Goal: Task Accomplishment & Management: Manage account settings

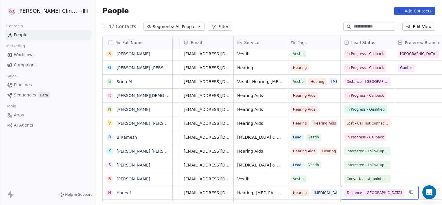
scroll to position [724, 0]
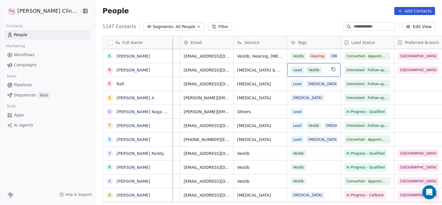
click at [357, 44] on div "Lead Status" at bounding box center [366, 43] width 45 height 6
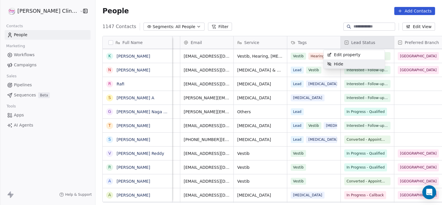
click at [319, 71] on html "RASYA Clinic External Contacts People Marketing Workflows Campaigns Sales Pipel…" at bounding box center [221, 102] width 442 height 205
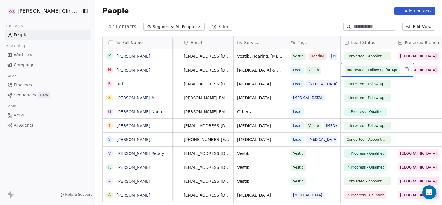
click at [347, 69] on span "Interested - Follow-up for Apt" at bounding box center [372, 70] width 51 height 6
click at [347, 72] on span "Interested - Follow-up for Apt" at bounding box center [372, 70] width 51 height 6
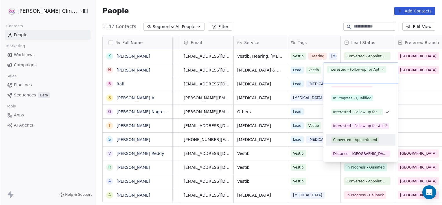
click at [364, 140] on div "Converted - Appointment" at bounding box center [355, 139] width 44 height 5
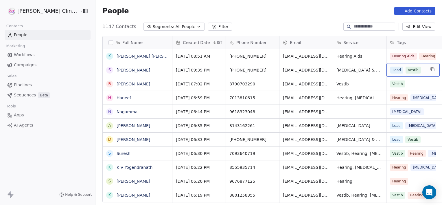
scroll to position [0, 46]
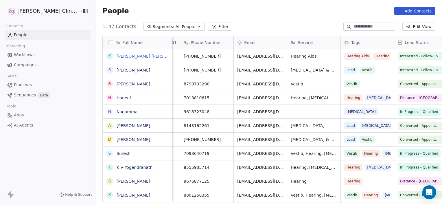
click at [122, 56] on link "[PERSON_NAME] [PERSON_NAME]" at bounding box center [151, 56] width 69 height 5
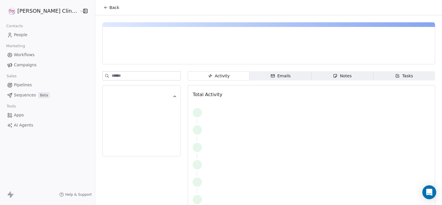
click at [311, 78] on span "Notes Notes" at bounding box center [342, 75] width 62 height 9
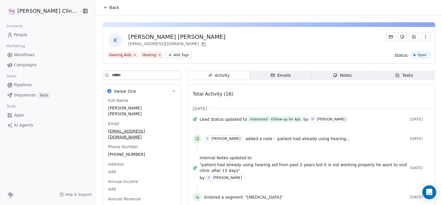
click at [104, 9] on icon at bounding box center [106, 7] width 5 height 5
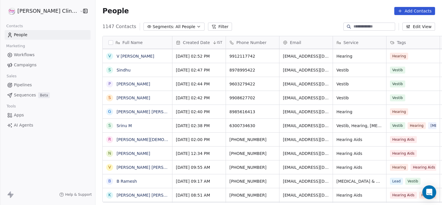
scroll to position [652, 0]
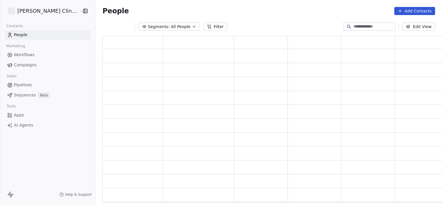
scroll to position [162, 345]
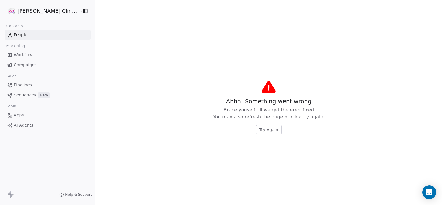
click at [265, 131] on span "Try Again" at bounding box center [268, 130] width 19 height 6
click at [259, 131] on span "Try Again" at bounding box center [268, 130] width 19 height 6
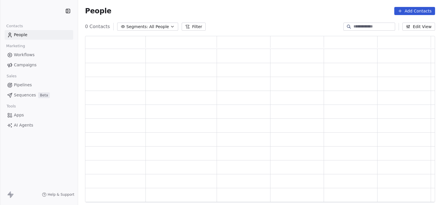
scroll to position [162, 345]
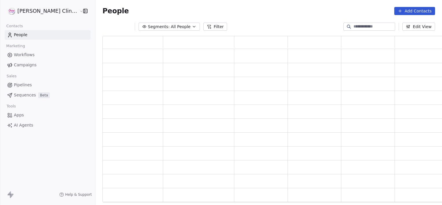
scroll to position [162, 345]
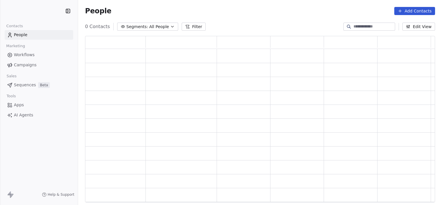
scroll to position [162, 345]
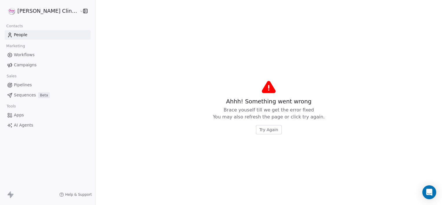
click at [259, 131] on span "Try Again" at bounding box center [268, 130] width 19 height 6
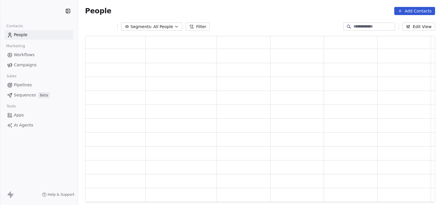
scroll to position [162, 345]
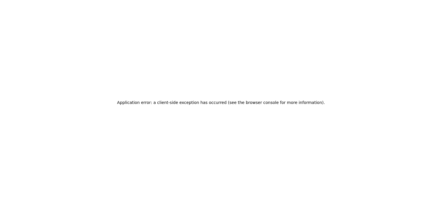
drag, startPoint x: 0, startPoint y: 0, endPoint x: 93, endPoint y: 20, distance: 94.7
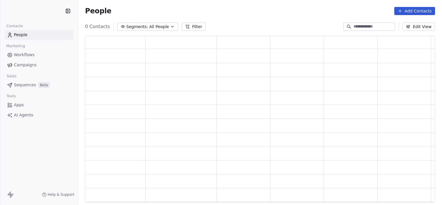
scroll to position [162, 345]
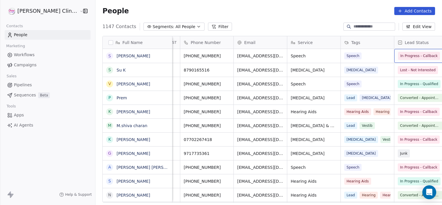
scroll to position [0, 99]
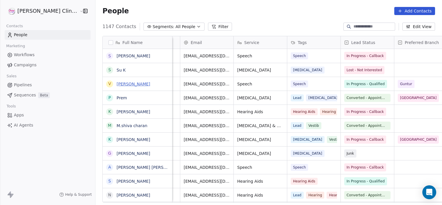
click at [117, 84] on link "[PERSON_NAME]" at bounding box center [134, 84] width 34 height 5
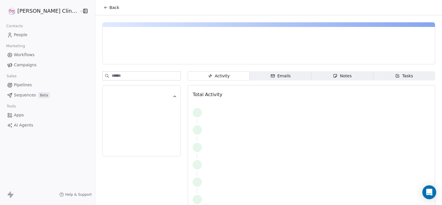
click at [311, 76] on span "Notes Notes" at bounding box center [342, 75] width 62 height 9
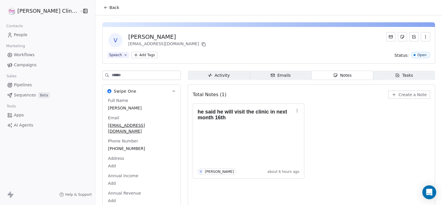
click at [109, 6] on span "Back" at bounding box center [114, 8] width 10 height 6
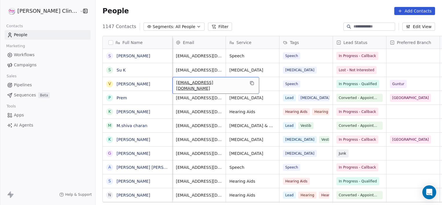
scroll to position [0, 53]
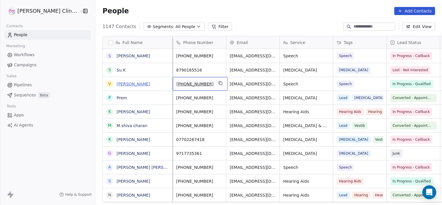
click at [120, 85] on link "[PERSON_NAME]" at bounding box center [134, 84] width 34 height 5
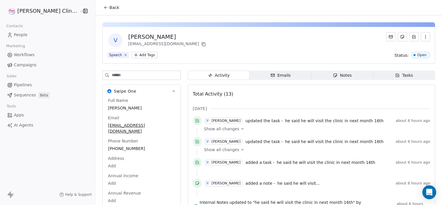
click at [338, 76] on div "Notes" at bounding box center [342, 75] width 19 height 6
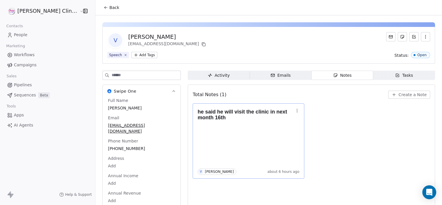
click at [295, 110] on icon "button" at bounding box center [297, 110] width 5 height 5
click at [289, 125] on span "Edit" at bounding box center [293, 123] width 8 height 6
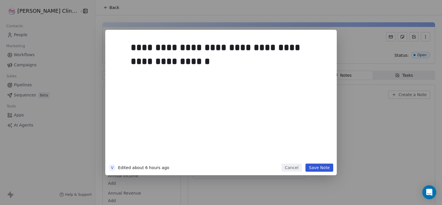
click at [320, 167] on button "Save Note" at bounding box center [319, 167] width 28 height 8
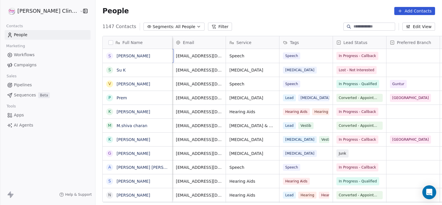
scroll to position [0, 53]
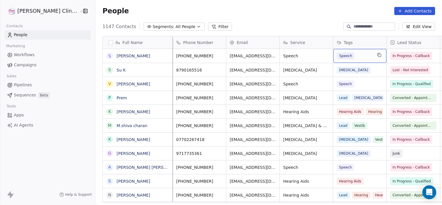
click at [208, 26] on button "Filter" at bounding box center [220, 27] width 24 height 8
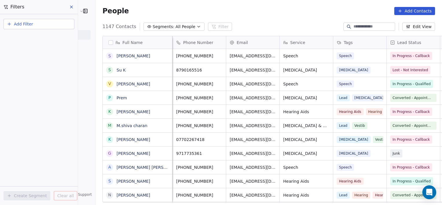
click at [63, 26] on button "Add Filter" at bounding box center [38, 24] width 71 height 10
click at [52, 39] on div "Contact properties" at bounding box center [39, 37] width 59 height 6
type input "****"
click at [32, 58] on div "Lead Status" at bounding box center [39, 59] width 59 height 6
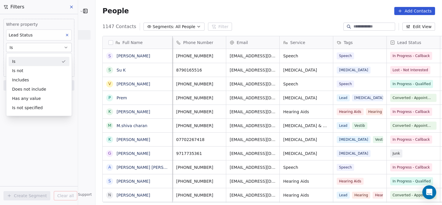
click at [30, 59] on div "Is" at bounding box center [39, 61] width 61 height 9
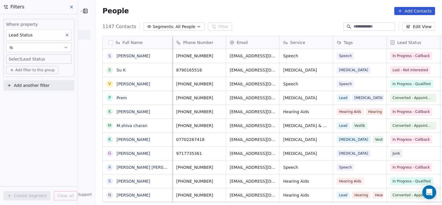
click at [30, 59] on body "RASYA Clinic External Contacts People Marketing Workflows Campaigns Sales Pipel…" at bounding box center [221, 102] width 442 height 205
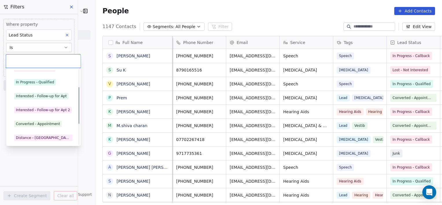
scroll to position [36, 0]
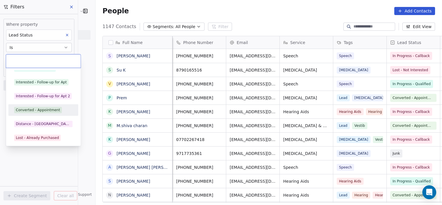
click at [30, 112] on div "Converted - Appointment" at bounding box center [38, 109] width 44 height 5
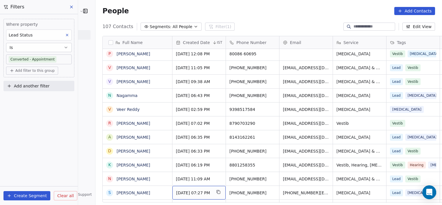
scroll to position [58, 0]
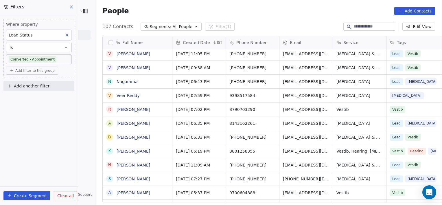
click at [59, 56] on body "RASYA Clinic External Contacts People Marketing Workflows Campaigns Sales Pipel…" at bounding box center [221, 102] width 442 height 205
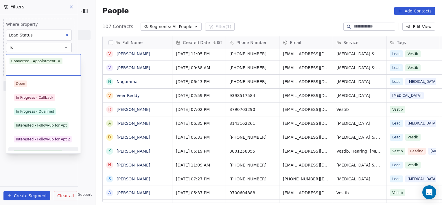
scroll to position [8, 0]
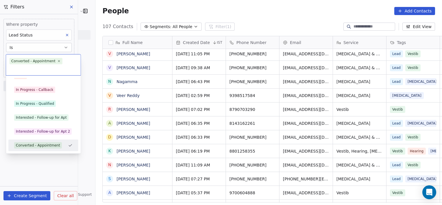
click at [54, 61] on span "Converted - Appointment" at bounding box center [36, 61] width 53 height 6
click at [57, 61] on icon at bounding box center [59, 61] width 4 height 4
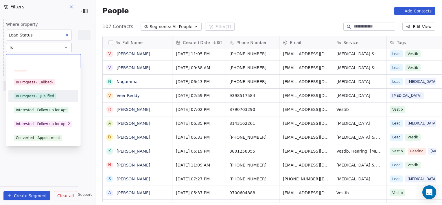
click at [36, 95] on div "In Progress - Qualified" at bounding box center [35, 95] width 38 height 5
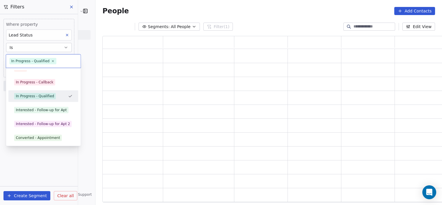
scroll to position [162, 345]
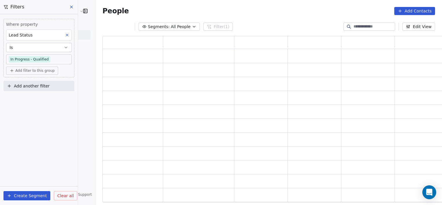
drag, startPoint x: 37, startPoint y: 95, endPoint x: 75, endPoint y: 98, distance: 38.1
click at [75, 98] on div "Where property Lead Status Is In Progress - Qualified Add filter to this group …" at bounding box center [39, 109] width 78 height 191
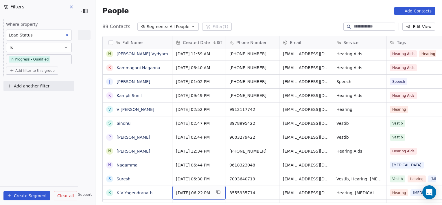
scroll to position [113, 0]
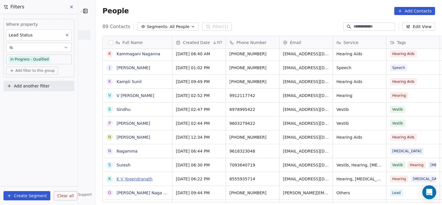
click at [119, 178] on link "K V Yogendranath" at bounding box center [135, 178] width 36 height 5
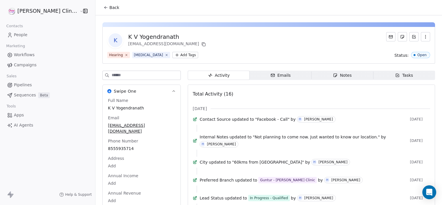
click at [333, 76] on icon "button" at bounding box center [335, 75] width 5 height 5
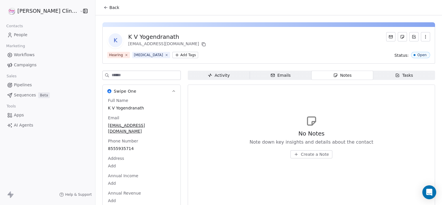
click at [208, 74] on div "Activity" at bounding box center [219, 75] width 22 height 6
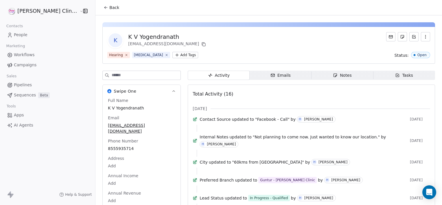
click at [109, 7] on span "Back" at bounding box center [114, 8] width 10 height 6
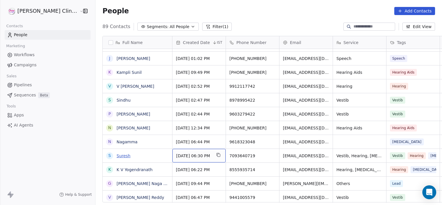
click at [117, 155] on link "Suresh" at bounding box center [124, 155] width 14 height 5
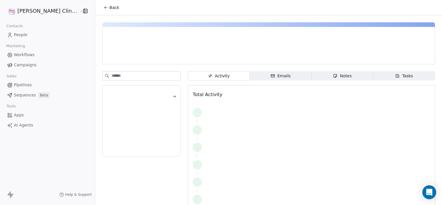
click at [311, 72] on span "Notes Notes" at bounding box center [342, 75] width 62 height 9
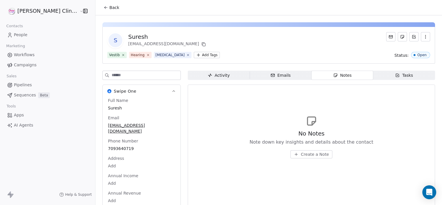
click at [195, 78] on span "Activity Activity" at bounding box center [219, 75] width 62 height 9
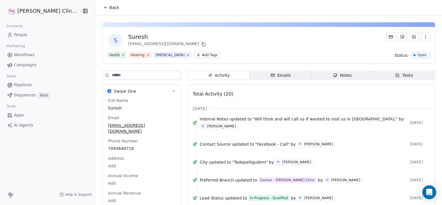
click at [109, 6] on span "Back" at bounding box center [114, 8] width 10 height 6
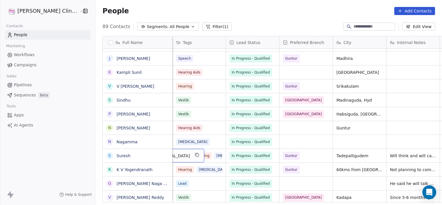
scroll to position [0, 161]
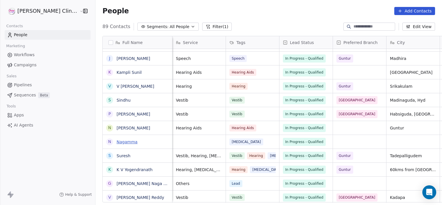
click at [117, 140] on link "Nagamma" at bounding box center [127, 141] width 21 height 5
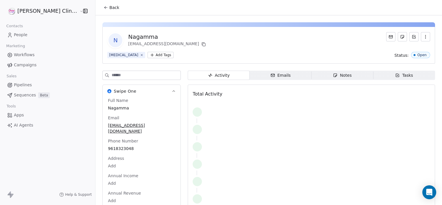
click at [318, 76] on span "Notes Notes" at bounding box center [342, 75] width 62 height 9
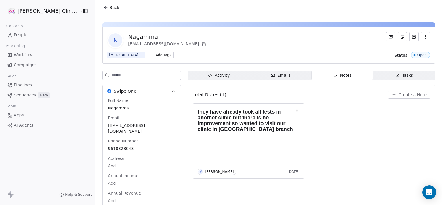
click at [109, 9] on span "Back" at bounding box center [114, 8] width 10 height 6
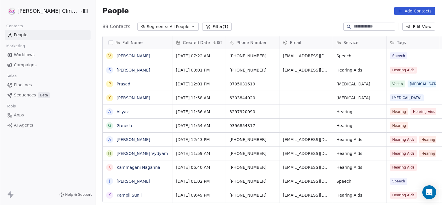
scroll to position [176, 359]
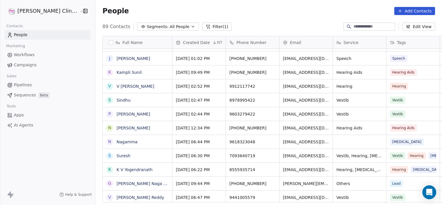
click at [202, 27] on button "Filter (1)" at bounding box center [217, 27] width 30 height 8
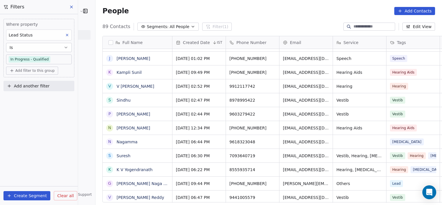
click at [65, 197] on span "Clear all" at bounding box center [65, 196] width 16 height 6
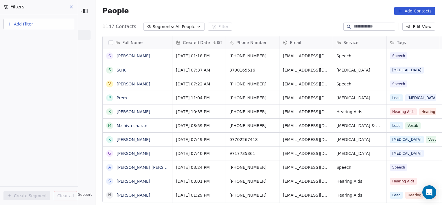
drag, startPoint x: 369, startPoint y: 30, endPoint x: 368, endPoint y: 26, distance: 4.7
click at [368, 26] on div at bounding box center [369, 27] width 52 height 8
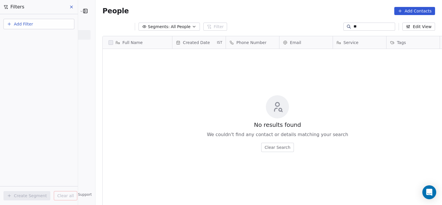
type input "*"
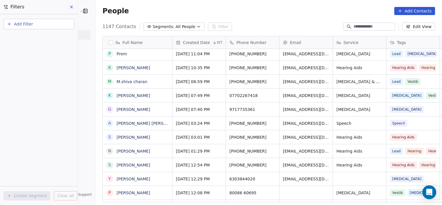
scroll to position [0, 0]
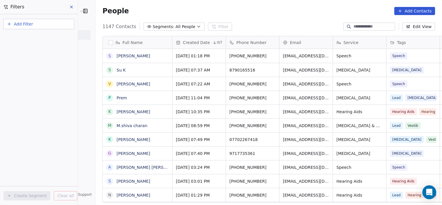
click at [40, 23] on button "Add Filter" at bounding box center [38, 24] width 71 height 10
click at [29, 39] on span "Contact properties" at bounding box center [29, 37] width 38 height 6
type input "****"
click at [11, 59] on span "Lead Status" at bounding box center [22, 59] width 24 height 6
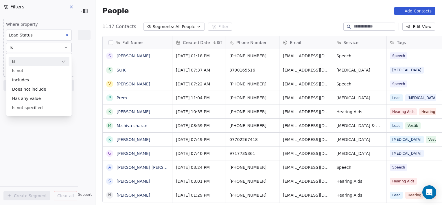
click at [11, 59] on div "Is" at bounding box center [39, 61] width 61 height 9
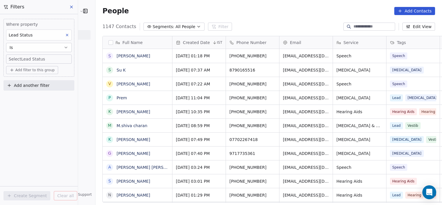
click at [11, 59] on body "[PERSON_NAME] Clinic External Contacts People Marketing Workflows Campaigns Sal…" at bounding box center [221, 102] width 442 height 205
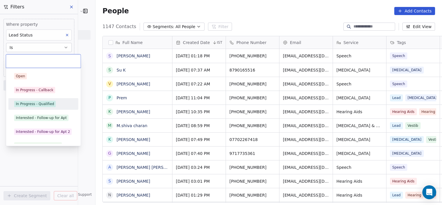
click at [40, 107] on div "In Progress - Qualified" at bounding box center [43, 103] width 65 height 9
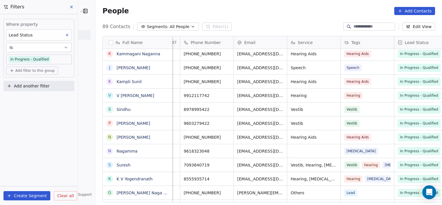
scroll to position [0, 99]
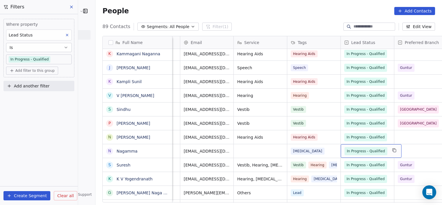
click at [351, 152] on span "In Progress - Qualified" at bounding box center [366, 151] width 38 height 6
click at [352, 152] on span "In Progress - Qualified" at bounding box center [366, 151] width 38 height 6
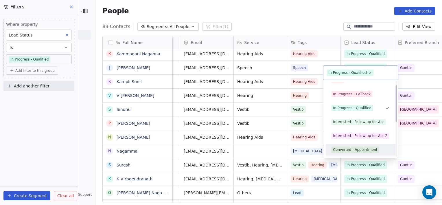
scroll to position [22, 0]
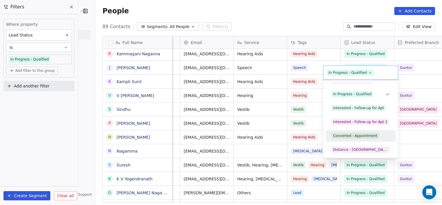
click at [353, 136] on div "Converted - Appointment" at bounding box center [355, 135] width 44 height 5
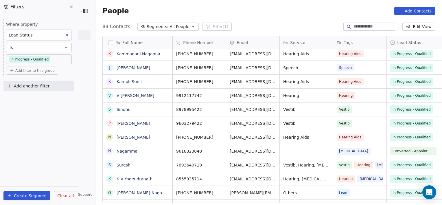
scroll to position [0, 0]
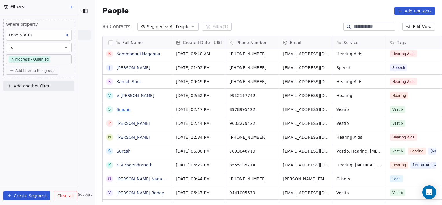
click at [117, 107] on link "Sindhu" at bounding box center [124, 109] width 14 height 5
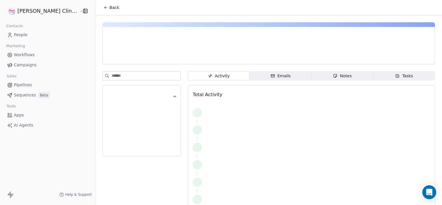
click at [333, 78] on icon "button" at bounding box center [335, 75] width 5 height 5
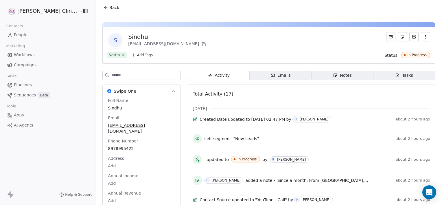
click at [100, 9] on button "Back" at bounding box center [111, 7] width 23 height 10
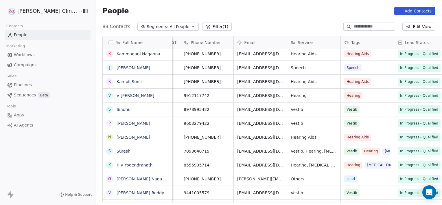
scroll to position [0, 99]
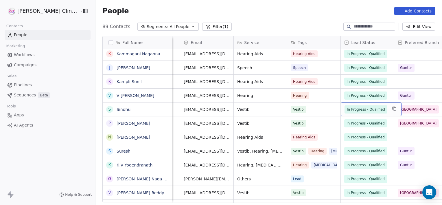
click at [349, 109] on span "In Progress - Qualified" at bounding box center [366, 109] width 38 height 6
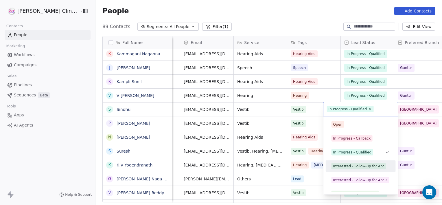
click at [350, 165] on div "Interested - Follow-up for Apt" at bounding box center [358, 165] width 51 height 5
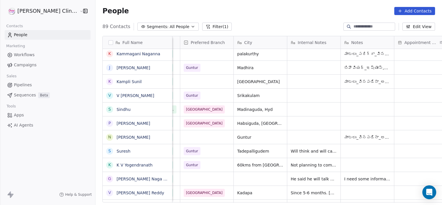
scroll to position [0, 367]
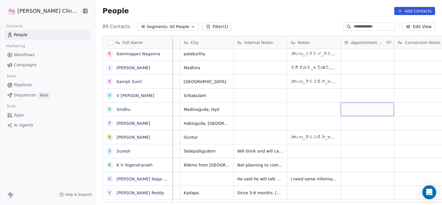
click at [362, 108] on div "grid" at bounding box center [367, 109] width 53 height 14
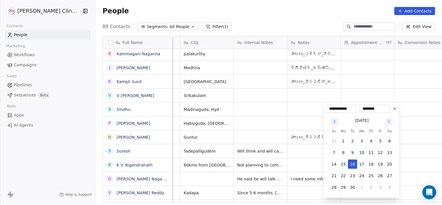
click at [362, 108] on input "********" at bounding box center [374, 109] width 29 height 6
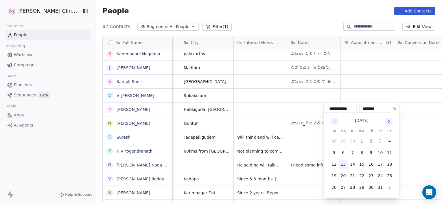
click at [342, 164] on button "13" at bounding box center [343, 163] width 9 height 9
type input "**********"
click at [307, 113] on html "RASYA Clinic External Contacts People Marketing Workflows Campaigns Sales Pipel…" at bounding box center [221, 102] width 442 height 205
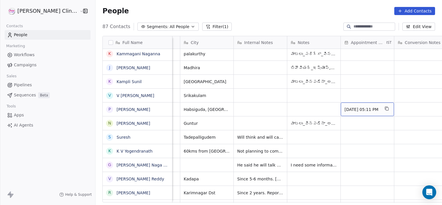
click at [341, 113] on div "Oct 13, 2025 05:11 PM" at bounding box center [367, 109] width 53 height 14
click at [366, 108] on span "Oct 13, 2025 05:11 PM" at bounding box center [361, 109] width 35 height 6
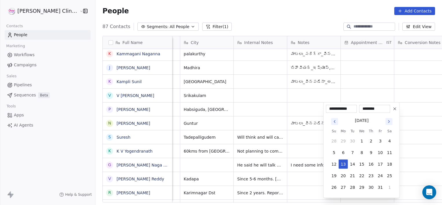
click at [366, 108] on input "********" at bounding box center [374, 109] width 29 height 6
click at [394, 109] on icon at bounding box center [395, 109] width 2 height 2
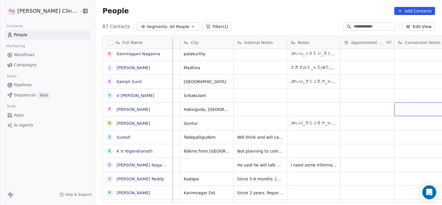
click at [394, 109] on div "grid" at bounding box center [420, 109] width 53 height 14
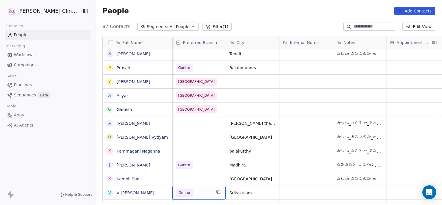
scroll to position [30, 0]
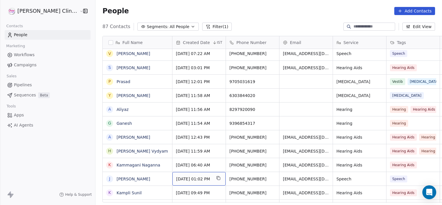
click at [202, 30] on button "Filter (1)" at bounding box center [217, 27] width 30 height 8
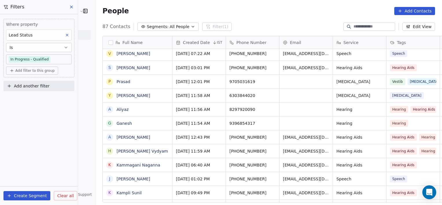
click at [70, 196] on span "Clear all" at bounding box center [65, 196] width 16 height 6
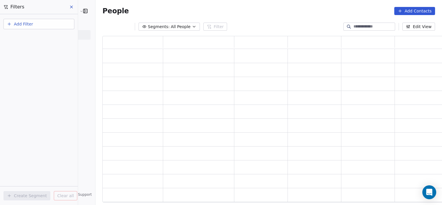
click at [369, 28] on input at bounding box center [373, 27] width 40 height 6
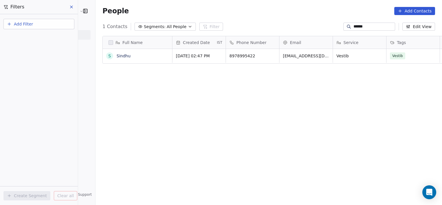
type input "******"
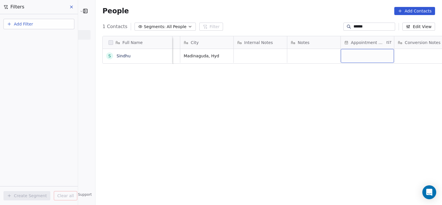
click at [341, 56] on div "grid" at bounding box center [367, 56] width 53 height 14
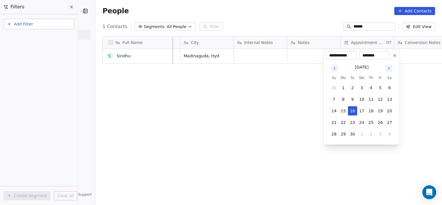
click at [387, 69] on icon "Go to next month" at bounding box center [389, 68] width 5 height 5
click at [344, 110] on button "13" at bounding box center [343, 110] width 9 height 9
type input "**********"
click at [401, 55] on html "**********" at bounding box center [221, 102] width 442 height 205
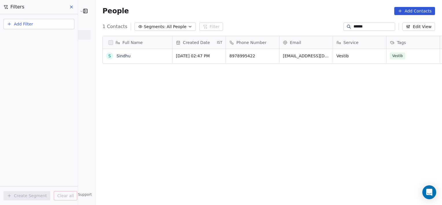
click at [117, 54] on link "Sindhu" at bounding box center [124, 56] width 14 height 5
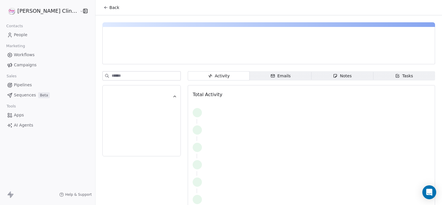
click at [323, 75] on span "Notes Notes" at bounding box center [342, 75] width 62 height 9
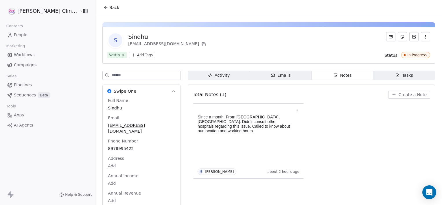
click at [400, 96] on span "Create a Note" at bounding box center [413, 95] width 28 height 6
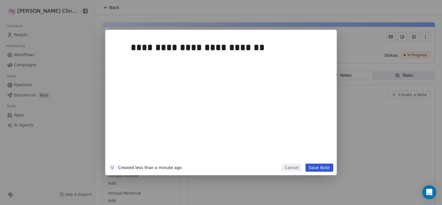
click at [400, 96] on div "**********" at bounding box center [221, 102] width 442 height 205
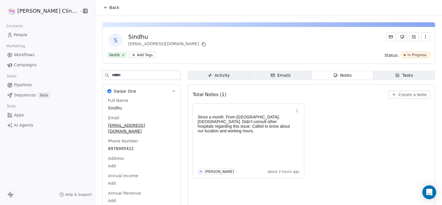
click at [401, 98] on button "Create a Note" at bounding box center [409, 95] width 42 height 8
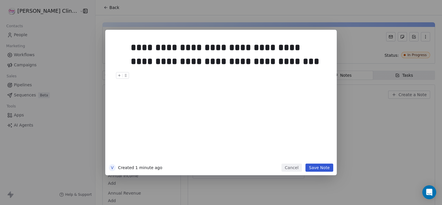
click at [320, 168] on button "Save Note" at bounding box center [319, 167] width 28 height 8
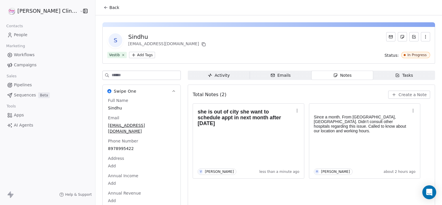
click at [395, 78] on div "Tasks" at bounding box center [404, 75] width 18 height 6
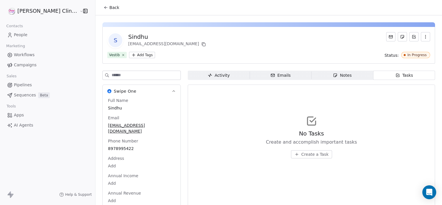
click at [306, 154] on span "Create a Task" at bounding box center [314, 154] width 27 height 6
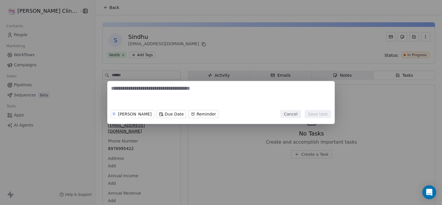
click at [151, 91] on textarea at bounding box center [221, 96] width 220 height 23
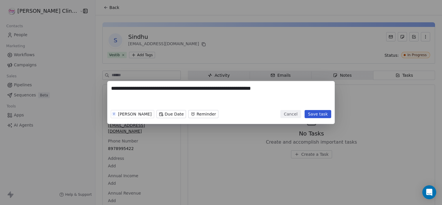
type textarea "**********"
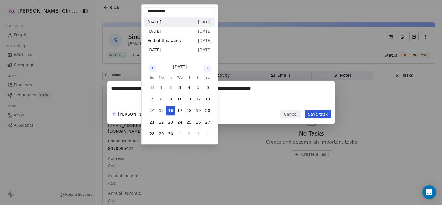
click at [147, 111] on body "**********" at bounding box center [221, 102] width 442 height 205
click at [205, 70] on icon "Go to next month" at bounding box center [207, 68] width 5 height 5
click at [154, 110] on button "12" at bounding box center [151, 110] width 9 height 9
type input "**********"
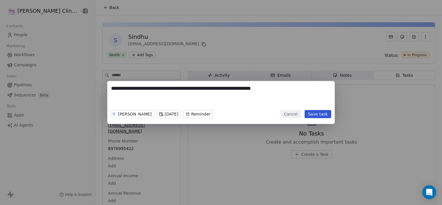
click at [193, 113] on body "**********" at bounding box center [221, 102] width 442 height 205
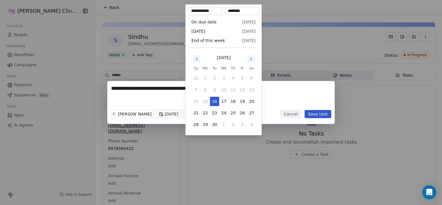
click at [249, 58] on icon "Go to next month" at bounding box center [251, 58] width 5 height 5
click at [250, 90] on button "11" at bounding box center [251, 89] width 9 height 9
type input "**********"
click at [317, 111] on div "**********" at bounding box center [221, 102] width 442 height 43
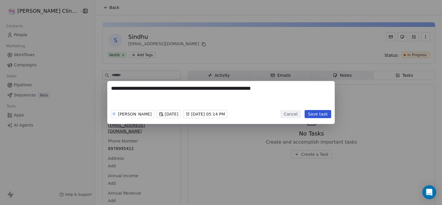
click at [317, 111] on button "Save task" at bounding box center [318, 114] width 27 height 8
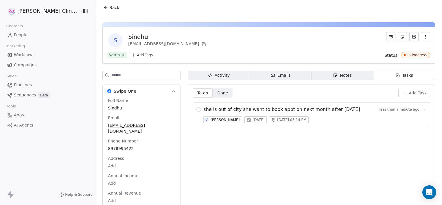
click at [100, 9] on button "Back" at bounding box center [111, 7] width 23 height 10
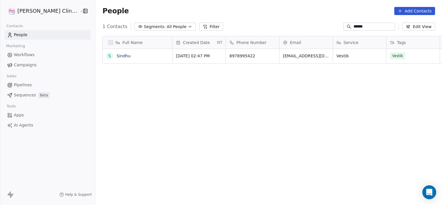
scroll to position [176, 359]
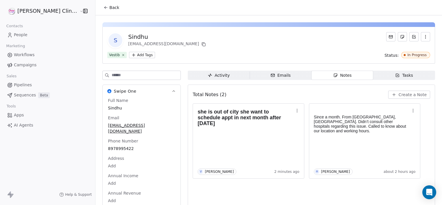
click at [109, 6] on span "Back" at bounding box center [114, 8] width 10 height 6
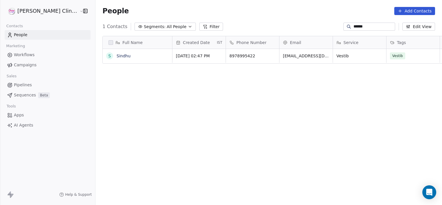
scroll to position [176, 359]
click at [95, 6] on div "People Add Contacts" at bounding box center [268, 11] width 346 height 22
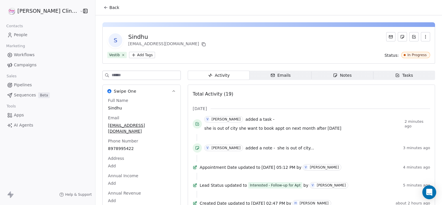
click at [109, 8] on span "Back" at bounding box center [114, 8] width 10 height 6
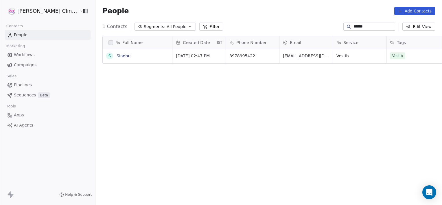
scroll to position [176, 359]
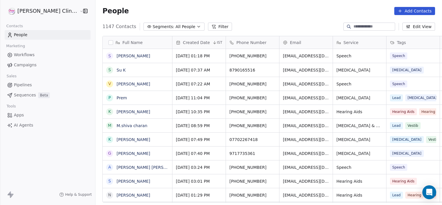
scroll to position [176, 359]
click at [211, 27] on icon at bounding box center [213, 26] width 5 height 5
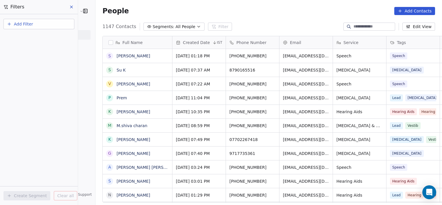
click at [67, 25] on button "Add Filter" at bounding box center [38, 24] width 71 height 10
click at [47, 38] on div "Contact properties" at bounding box center [39, 37] width 59 height 6
type input "******"
click at [37, 57] on div "Lead Status" at bounding box center [39, 59] width 59 height 6
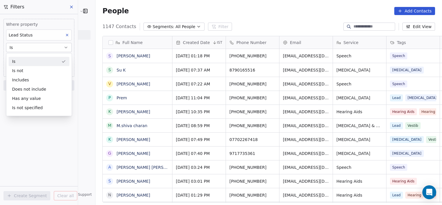
click at [31, 62] on div "Is" at bounding box center [39, 61] width 61 height 9
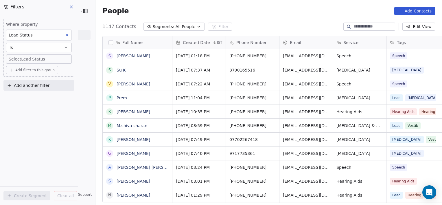
click at [34, 59] on body "[PERSON_NAME] Clinic External Contacts People Marketing Workflows Campaigns Sal…" at bounding box center [221, 102] width 442 height 205
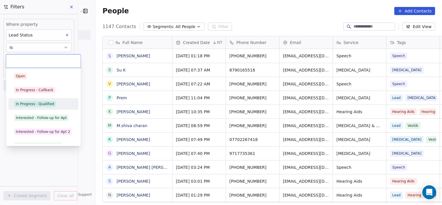
click at [29, 106] on div "In Progress - Qualified" at bounding box center [35, 103] width 38 height 5
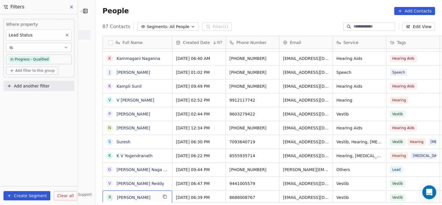
scroll to position [123, 0]
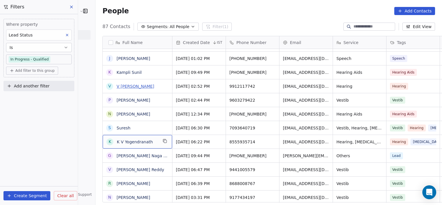
click at [121, 85] on link "V [PERSON_NAME]" at bounding box center [136, 86] width 38 height 5
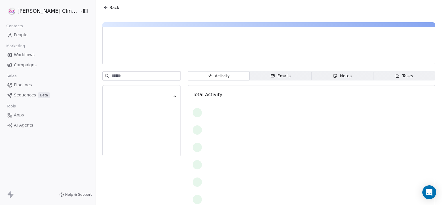
click at [312, 76] on span "Notes Notes" at bounding box center [342, 75] width 62 height 9
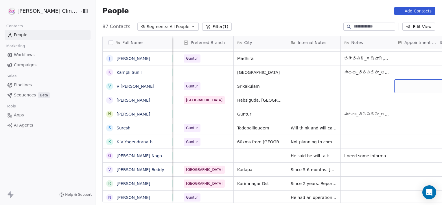
scroll to position [0, 367]
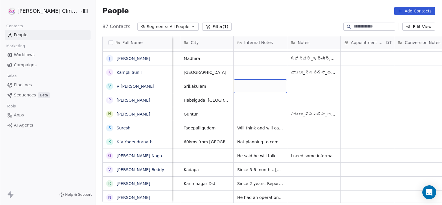
click at [234, 82] on div "grid" at bounding box center [260, 86] width 53 height 14
type textarea "**********"
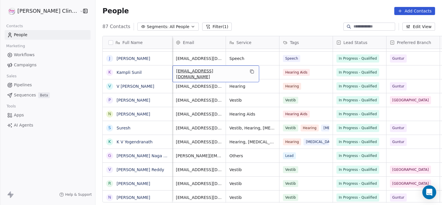
scroll to position [0, 53]
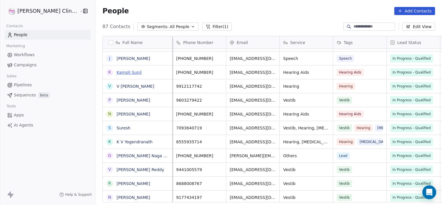
click at [117, 71] on link "Kampli Sunil" at bounding box center [129, 72] width 25 height 5
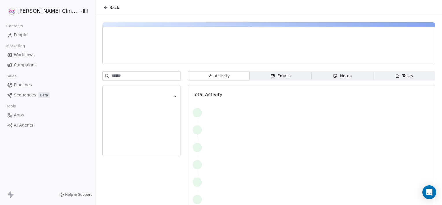
click at [311, 72] on span "Notes Notes" at bounding box center [342, 75] width 62 height 9
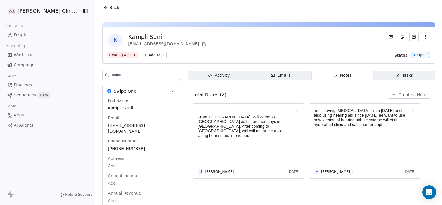
click at [109, 7] on span "Back" at bounding box center [114, 8] width 10 height 6
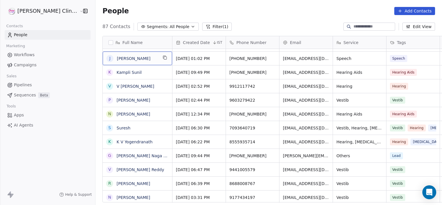
scroll to position [111, 0]
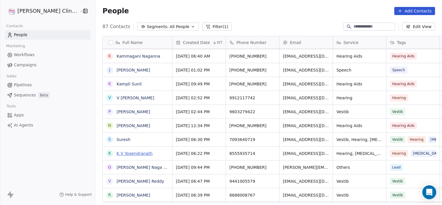
click at [121, 152] on link "K V Yogendranath" at bounding box center [135, 153] width 36 height 5
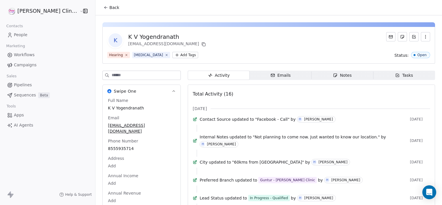
click at [311, 74] on span "Notes Notes" at bounding box center [342, 75] width 62 height 9
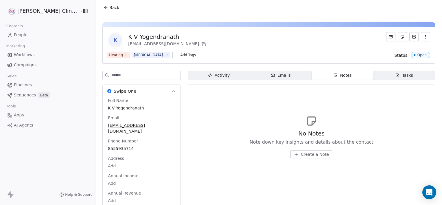
click at [208, 77] on div "Activity" at bounding box center [219, 75] width 22 height 6
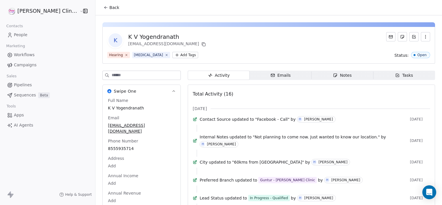
click at [109, 7] on span "Back" at bounding box center [114, 8] width 10 height 6
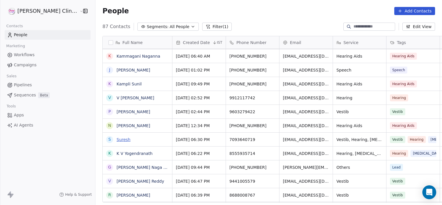
click at [117, 138] on link "Suresh" at bounding box center [124, 139] width 14 height 5
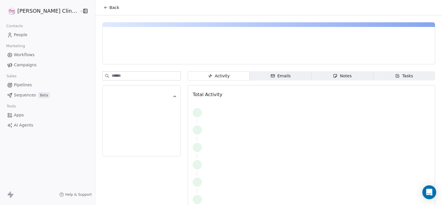
click at [320, 73] on span "Notes Notes" at bounding box center [342, 75] width 62 height 9
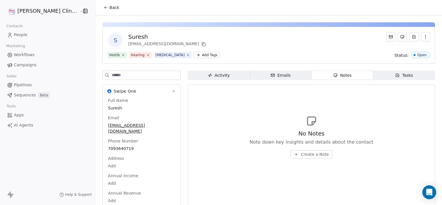
click at [220, 72] on span "Activity Activity" at bounding box center [219, 75] width 62 height 9
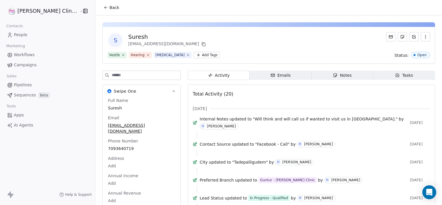
click at [109, 10] on span "Back" at bounding box center [114, 8] width 10 height 6
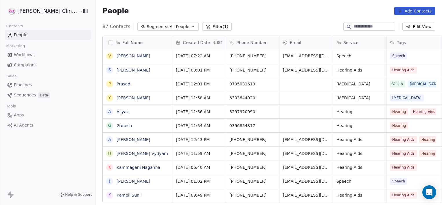
scroll to position [176, 359]
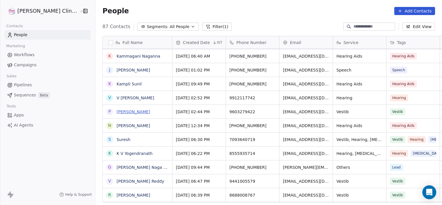
click at [117, 110] on link "[PERSON_NAME]" at bounding box center [134, 111] width 34 height 5
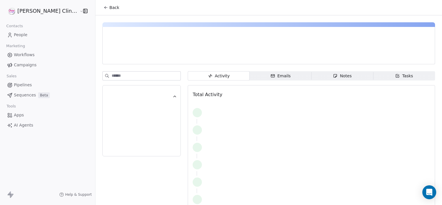
click at [320, 73] on span "Notes Notes" at bounding box center [342, 75] width 62 height 9
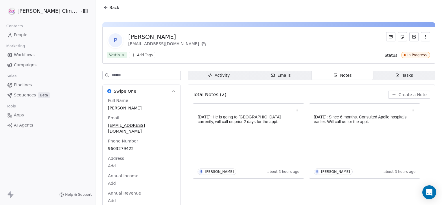
click at [100, 6] on button "Back" at bounding box center [111, 7] width 23 height 10
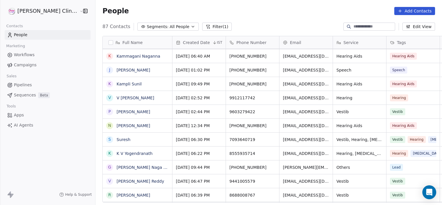
scroll to position [176, 359]
click at [117, 97] on link "V [PERSON_NAME]" at bounding box center [136, 97] width 38 height 5
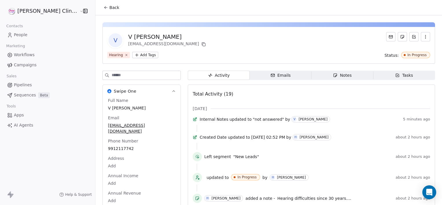
click at [109, 5] on span "Back" at bounding box center [114, 8] width 10 height 6
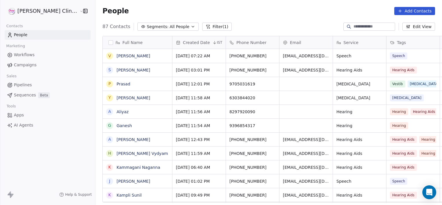
scroll to position [176, 359]
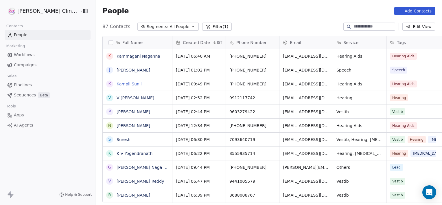
click at [117, 85] on link "Kampli Sunil" at bounding box center [129, 84] width 25 height 5
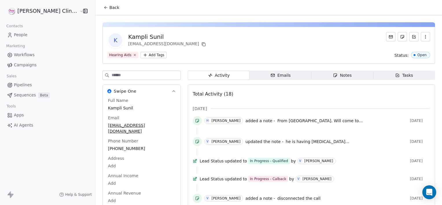
click at [109, 7] on span "Back" at bounding box center [114, 8] width 10 height 6
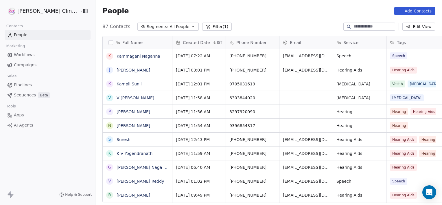
scroll to position [176, 359]
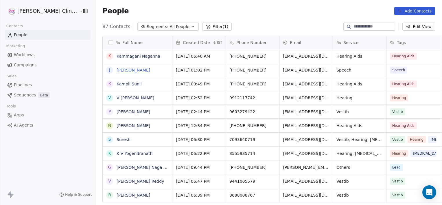
click at [117, 69] on link "[PERSON_NAME]" at bounding box center [134, 70] width 34 height 5
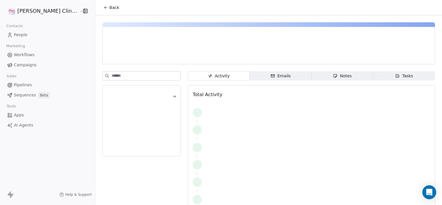
click at [311, 76] on span "Notes Notes" at bounding box center [342, 75] width 62 height 9
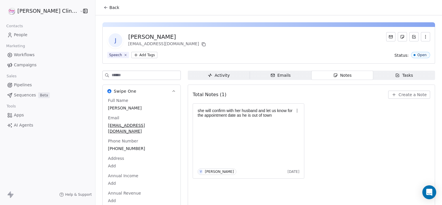
click at [109, 6] on span "Back" at bounding box center [114, 8] width 10 height 6
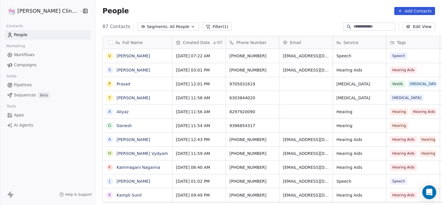
scroll to position [176, 359]
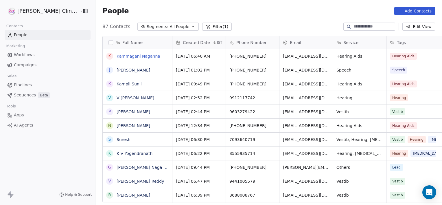
click at [117, 56] on link "Kammagani Naganna" at bounding box center [139, 56] width 44 height 5
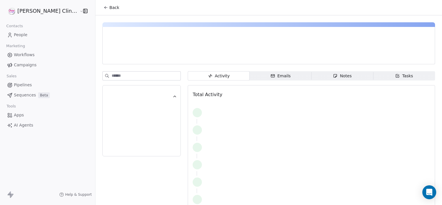
click at [333, 75] on icon "button" at bounding box center [335, 75] width 5 height 5
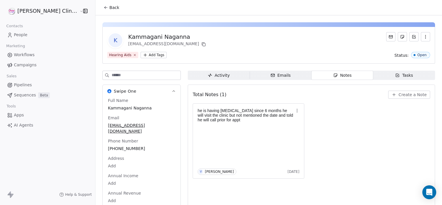
click at [100, 5] on button "Back" at bounding box center [111, 7] width 23 height 10
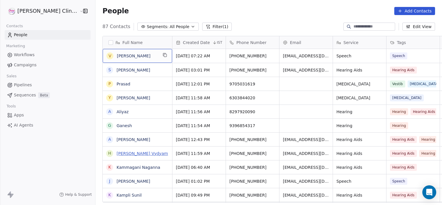
click at [126, 152] on link "[PERSON_NAME] Vydyam" at bounding box center [142, 153] width 51 height 5
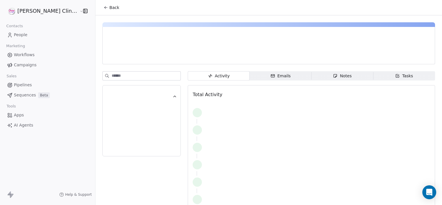
click at [333, 76] on div "Notes" at bounding box center [342, 76] width 19 height 6
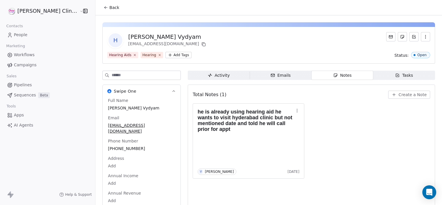
click at [109, 9] on span "Back" at bounding box center [114, 8] width 10 height 6
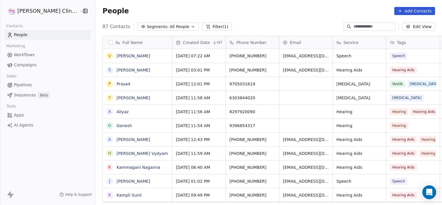
scroll to position [176, 359]
click at [117, 138] on link "[PERSON_NAME]" at bounding box center [134, 139] width 34 height 5
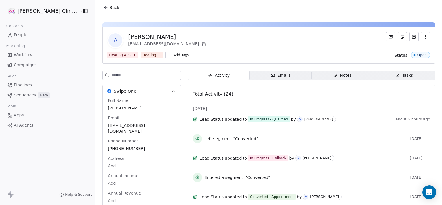
click at [312, 74] on span "Notes Notes" at bounding box center [342, 75] width 62 height 9
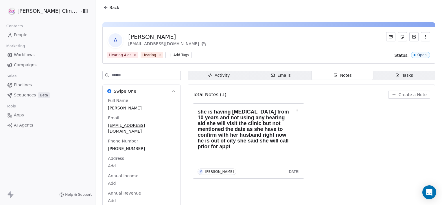
click at [100, 2] on button "Back" at bounding box center [111, 7] width 23 height 10
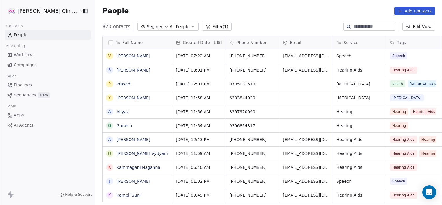
scroll to position [176, 359]
click at [117, 126] on link "Ganesh" at bounding box center [124, 125] width 15 height 5
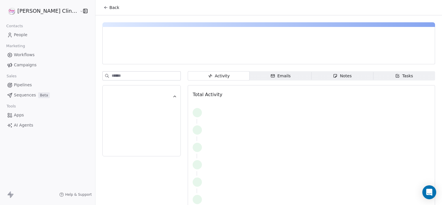
click at [311, 78] on span "Notes Notes" at bounding box center [342, 75] width 62 height 9
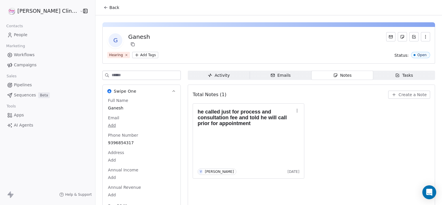
click at [104, 6] on icon at bounding box center [106, 7] width 5 height 5
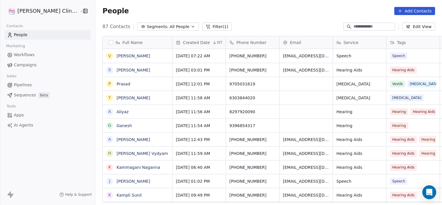
scroll to position [176, 359]
click at [117, 111] on link "Aliyaz" at bounding box center [123, 111] width 12 height 5
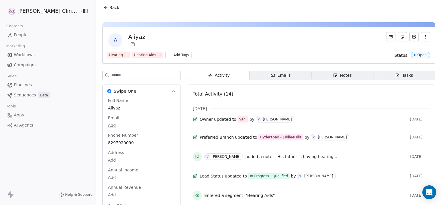
click at [311, 71] on span "Notes Notes" at bounding box center [342, 75] width 62 height 9
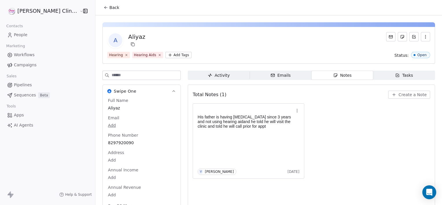
click at [102, 8] on button "Back" at bounding box center [111, 7] width 23 height 10
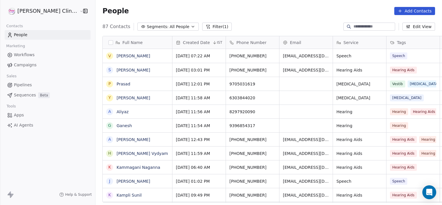
scroll to position [176, 359]
click at [117, 96] on link "[PERSON_NAME]" at bounding box center [134, 97] width 34 height 5
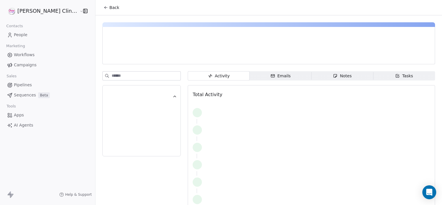
click at [336, 79] on div "Notes" at bounding box center [342, 76] width 19 height 6
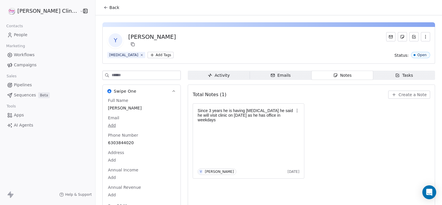
click at [109, 9] on span "Back" at bounding box center [114, 8] width 10 height 6
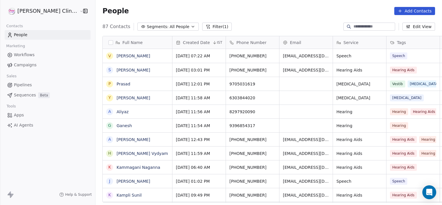
scroll to position [176, 359]
click at [117, 85] on link "Prasad" at bounding box center [124, 84] width 14 height 5
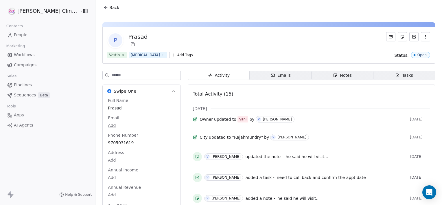
click at [318, 75] on span "Notes Notes" at bounding box center [342, 75] width 62 height 9
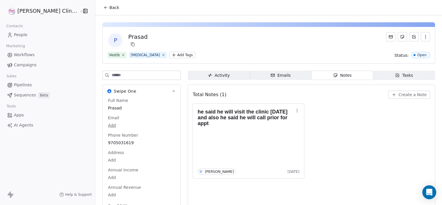
click at [109, 7] on span "Back" at bounding box center [114, 8] width 10 height 6
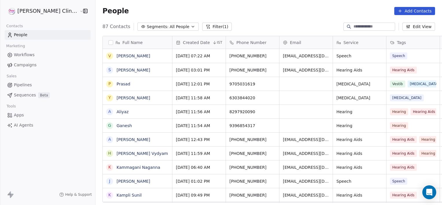
scroll to position [176, 359]
click at [123, 70] on link "[PERSON_NAME]" at bounding box center [134, 70] width 34 height 5
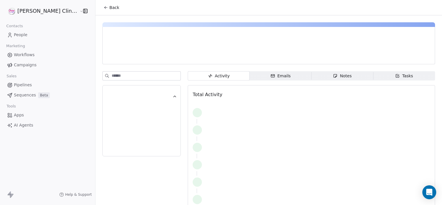
click at [318, 76] on span "Notes Notes" at bounding box center [342, 75] width 62 height 9
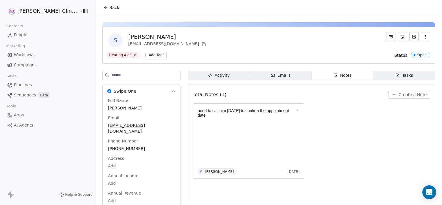
click at [104, 9] on icon at bounding box center [106, 7] width 5 height 5
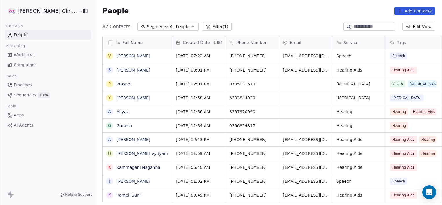
scroll to position [176, 359]
click at [117, 54] on link "[PERSON_NAME]" at bounding box center [134, 56] width 34 height 5
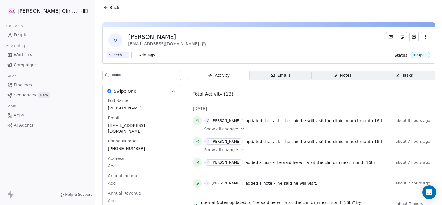
click at [109, 5] on span "Back" at bounding box center [114, 8] width 10 height 6
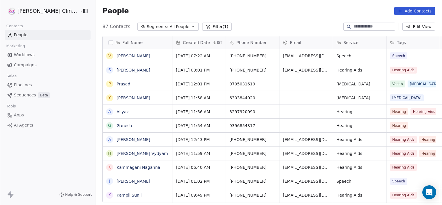
scroll to position [176, 359]
click at [206, 26] on icon at bounding box center [207, 26] width 3 height 3
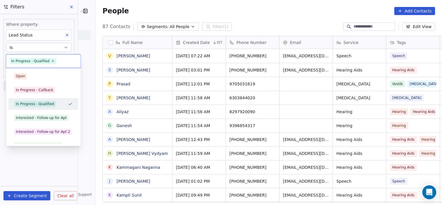
click at [58, 61] on body "[PERSON_NAME] Clinic External Contacts People Marketing Workflows Campaigns Sal…" at bounding box center [221, 102] width 442 height 205
click at [51, 60] on icon at bounding box center [53, 61] width 4 height 4
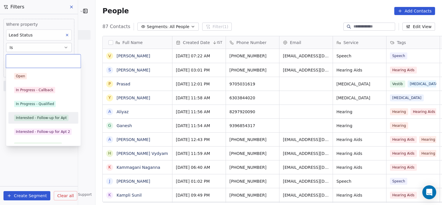
click at [48, 118] on div "Interested - Follow-up for Apt" at bounding box center [41, 117] width 51 height 5
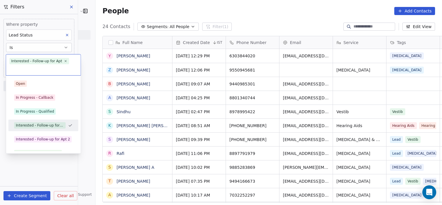
drag, startPoint x: 66, startPoint y: 61, endPoint x: 62, endPoint y: 63, distance: 4.3
click at [62, 63] on span "Interested - Follow-up for Apt" at bounding box center [40, 61] width 60 height 6
click at [65, 60] on icon at bounding box center [66, 61] width 4 height 4
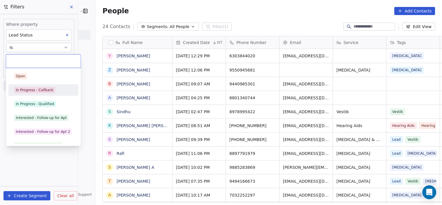
click at [31, 94] on div "In Progress - Callback" at bounding box center [43, 89] width 65 height 9
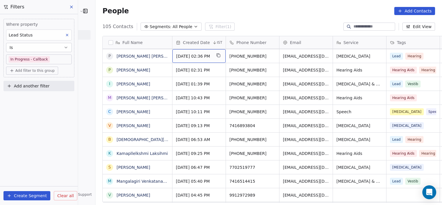
scroll to position [69, 0]
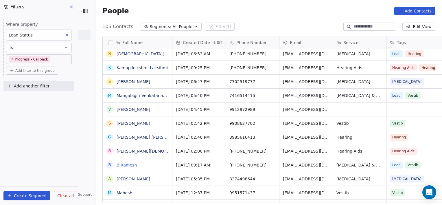
click at [117, 165] on link "B Ramesh" at bounding box center [127, 165] width 20 height 5
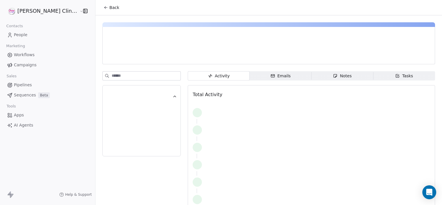
click at [319, 78] on span "Notes Notes" at bounding box center [342, 75] width 62 height 9
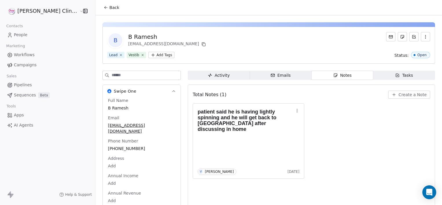
click at [109, 8] on span "Back" at bounding box center [114, 8] width 10 height 6
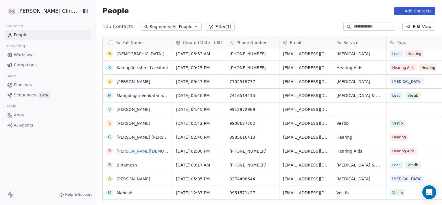
click at [117, 151] on link "[PERSON_NAME][DEMOGRAPHIC_DATA]" at bounding box center [157, 151] width 80 height 5
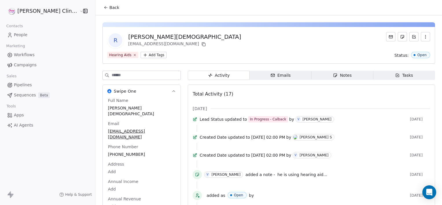
click at [333, 73] on icon "button" at bounding box center [335, 75] width 5 height 5
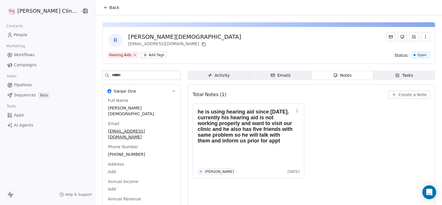
click at [104, 8] on icon at bounding box center [106, 7] width 5 height 5
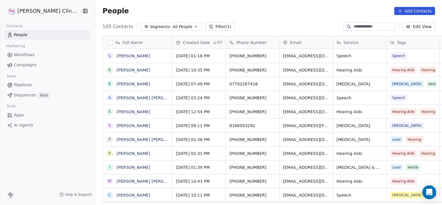
scroll to position [176, 359]
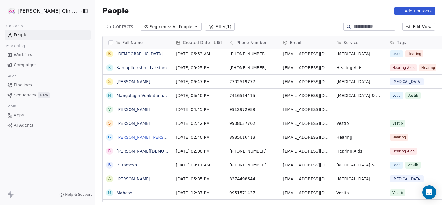
click at [117, 138] on link "[PERSON_NAME] [PERSON_NAME]" at bounding box center [151, 137] width 69 height 5
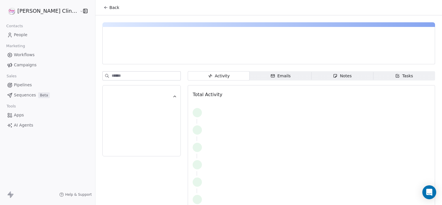
click at [317, 72] on span "Notes Notes" at bounding box center [342, 75] width 62 height 9
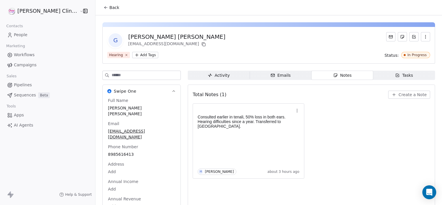
click at [109, 6] on span "Back" at bounding box center [114, 8] width 10 height 6
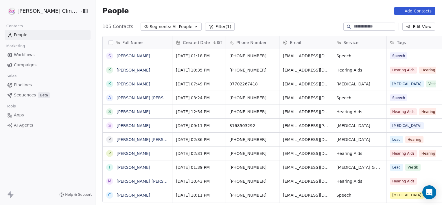
scroll to position [176, 359]
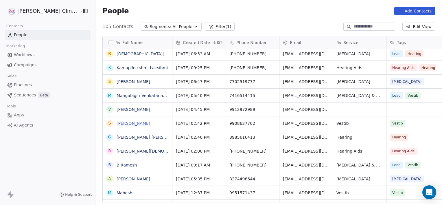
click at [117, 124] on link "[PERSON_NAME]" at bounding box center [134, 123] width 34 height 5
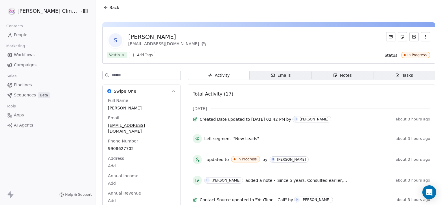
click at [348, 72] on span "Notes Notes" at bounding box center [342, 75] width 62 height 9
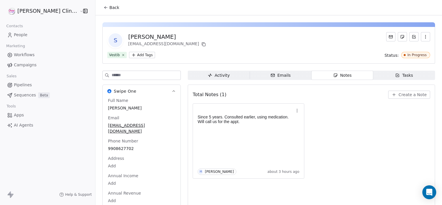
click at [100, 8] on button "Back" at bounding box center [111, 7] width 23 height 10
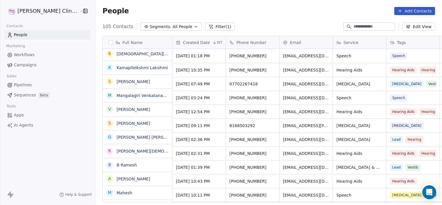
scroll to position [176, 359]
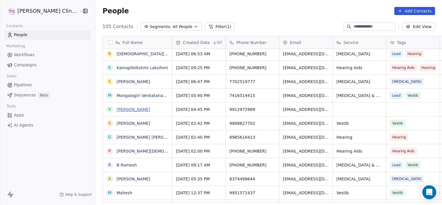
click at [117, 107] on link "[PERSON_NAME]" at bounding box center [134, 109] width 34 height 5
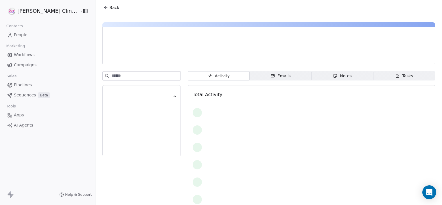
click at [312, 75] on span "Notes Notes" at bounding box center [342, 75] width 62 height 9
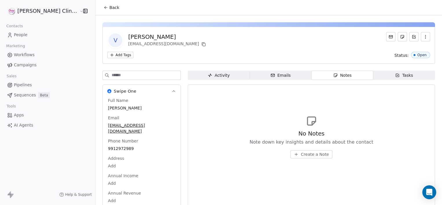
click at [208, 75] on div "Activity" at bounding box center [219, 75] width 22 height 6
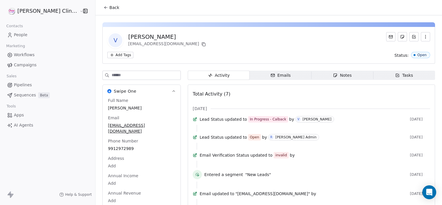
click at [109, 6] on span "Back" at bounding box center [114, 8] width 10 height 6
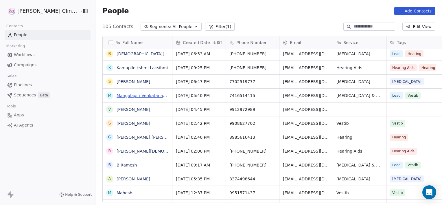
click at [117, 95] on link "Mangalagiri Venkatanarayana" at bounding box center [147, 95] width 60 height 5
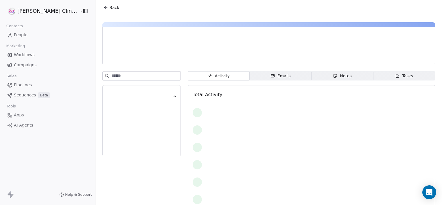
click at [323, 75] on span "Notes Notes" at bounding box center [342, 75] width 62 height 9
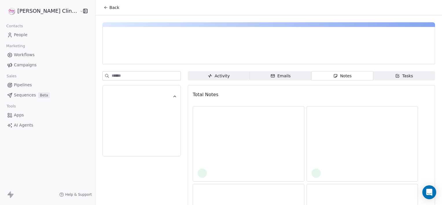
click at [323, 75] on span "Notes Notes" at bounding box center [342, 75] width 62 height 9
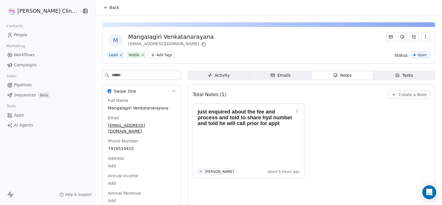
click at [109, 8] on span "Back" at bounding box center [114, 8] width 10 height 6
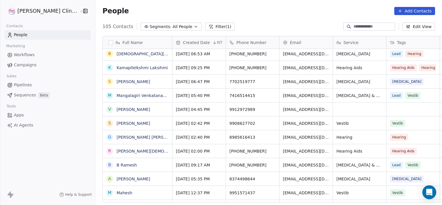
scroll to position [176, 359]
click at [117, 81] on link "[PERSON_NAME]" at bounding box center [134, 81] width 34 height 5
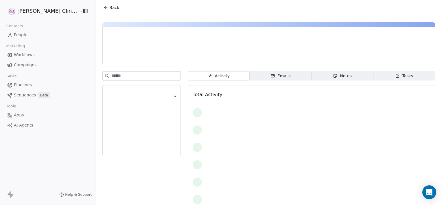
click at [323, 74] on span "Notes Notes" at bounding box center [342, 75] width 62 height 9
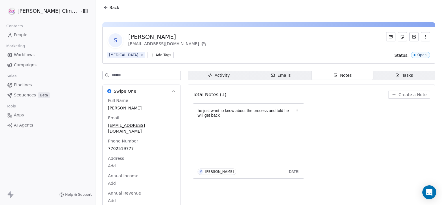
click at [109, 6] on span "Back" at bounding box center [114, 8] width 10 height 6
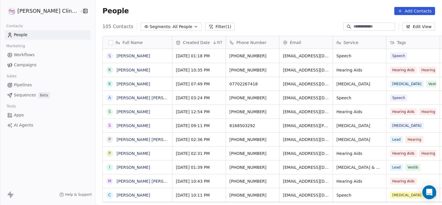
scroll to position [176, 359]
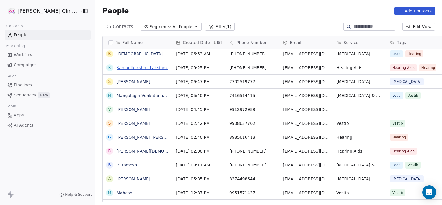
click at [118, 66] on link "Kamapllelkshmi Laksihmi" at bounding box center [142, 67] width 51 height 5
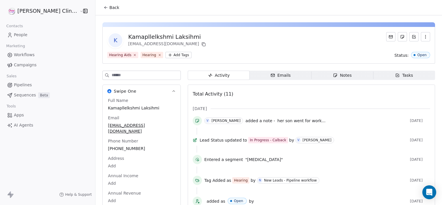
click at [320, 75] on span "Notes Notes" at bounding box center [342, 75] width 62 height 9
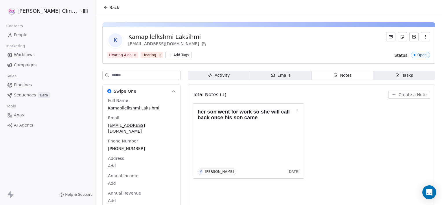
click at [320, 75] on span "Notes Notes" at bounding box center [342, 75] width 62 height 9
click at [104, 7] on icon at bounding box center [106, 7] width 5 height 5
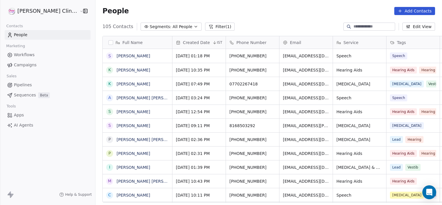
scroll to position [176, 359]
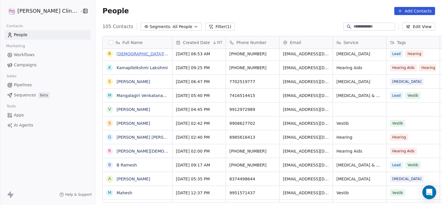
click at [133, 55] on link "[DEMOGRAPHIC_DATA][PERSON_NAME]" at bounding box center [157, 53] width 80 height 5
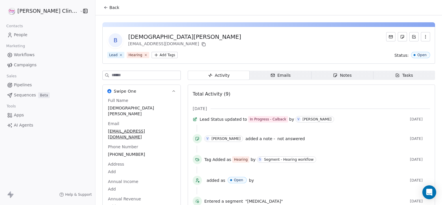
click at [313, 75] on span "Notes Notes" at bounding box center [342, 75] width 62 height 9
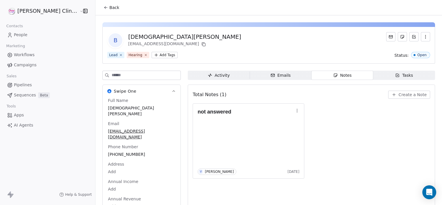
click at [100, 3] on button "Back" at bounding box center [111, 7] width 23 height 10
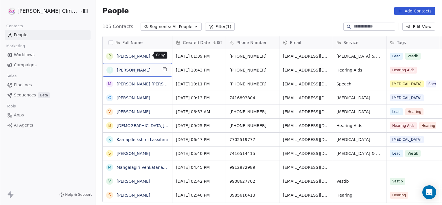
scroll to position [97, 0]
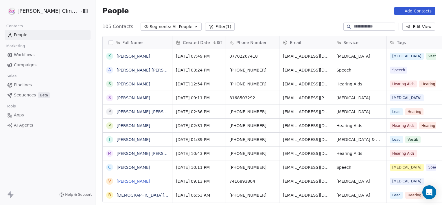
click at [117, 182] on link "[PERSON_NAME]" at bounding box center [134, 181] width 34 height 5
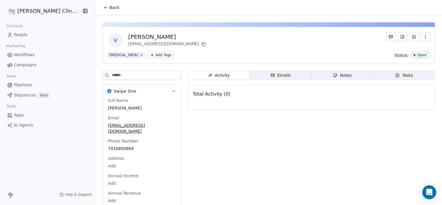
click at [100, 11] on button "Back" at bounding box center [111, 7] width 23 height 10
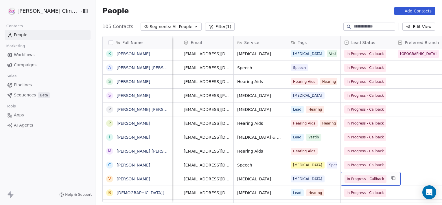
click at [347, 177] on span "In Progress - Callback" at bounding box center [365, 179] width 37 height 6
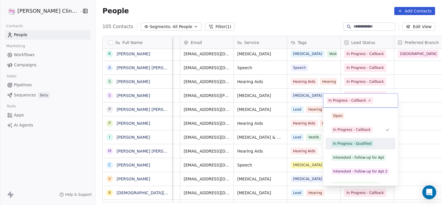
click at [351, 141] on div "In Progress - Qualified" at bounding box center [352, 143] width 38 height 5
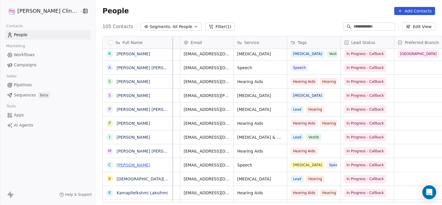
click at [121, 164] on link "[PERSON_NAME]" at bounding box center [134, 165] width 34 height 5
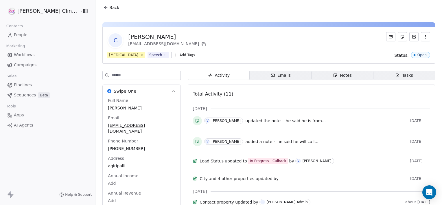
click at [318, 75] on span "Notes Notes" at bounding box center [342, 75] width 62 height 9
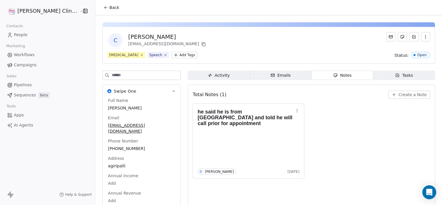
click at [109, 8] on span "Back" at bounding box center [114, 8] width 10 height 6
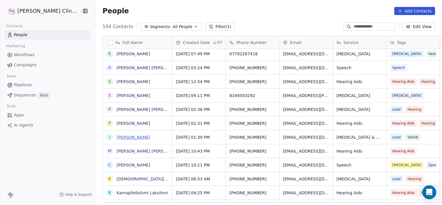
click at [117, 137] on link "[PERSON_NAME]" at bounding box center [134, 137] width 34 height 5
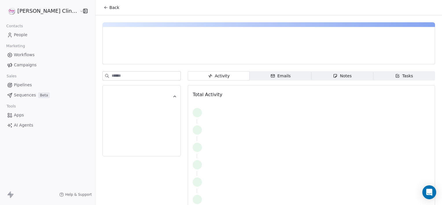
click at [333, 77] on icon "button" at bounding box center [335, 75] width 5 height 5
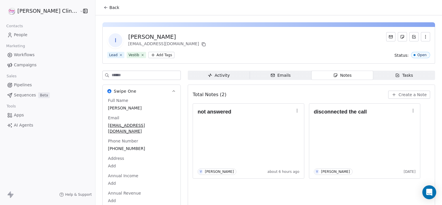
click at [109, 7] on span "Back" at bounding box center [114, 8] width 10 height 6
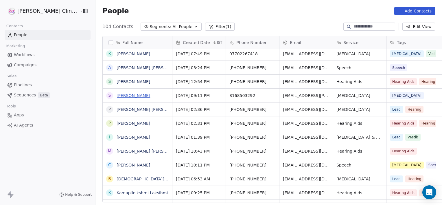
click at [120, 97] on link "[PERSON_NAME]" at bounding box center [134, 95] width 34 height 5
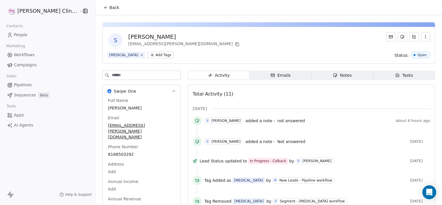
click at [313, 75] on span "Notes Notes" at bounding box center [342, 75] width 62 height 9
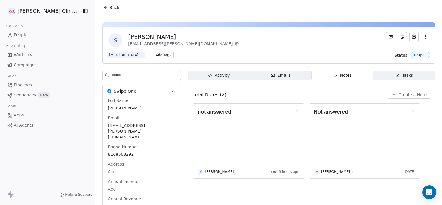
click at [109, 10] on span "Back" at bounding box center [114, 8] width 10 height 6
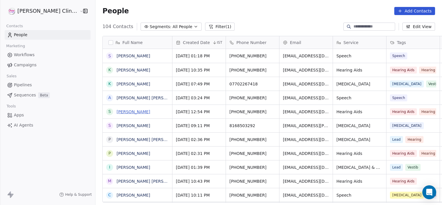
click at [117, 112] on link "[PERSON_NAME]" at bounding box center [134, 111] width 34 height 5
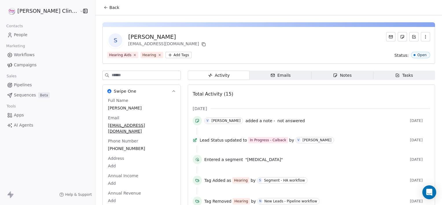
click at [311, 79] on span "Notes Notes" at bounding box center [342, 75] width 62 height 9
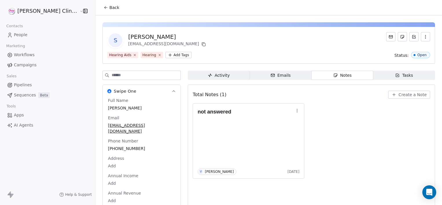
click at [109, 10] on span "Back" at bounding box center [114, 8] width 10 height 6
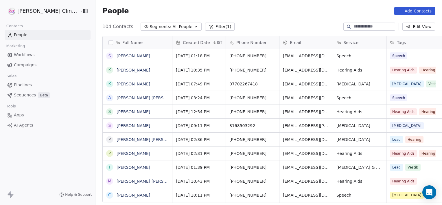
scroll to position [176, 359]
click at [118, 96] on link "[PERSON_NAME] [PERSON_NAME]" at bounding box center [151, 97] width 69 height 5
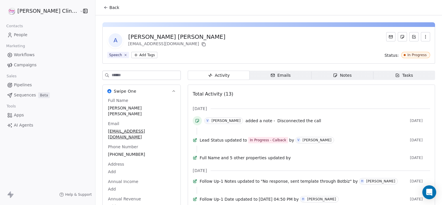
click at [311, 76] on span "Notes Notes" at bounding box center [342, 75] width 62 height 9
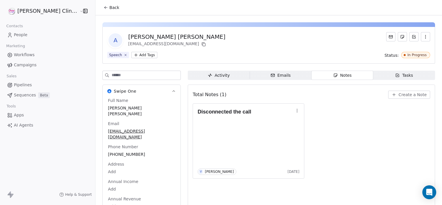
click at [100, 10] on button "Back" at bounding box center [111, 7] width 23 height 10
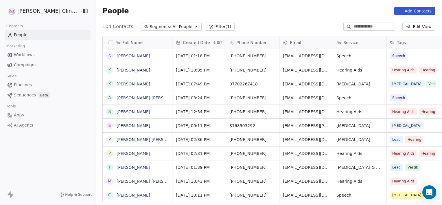
scroll to position [176, 359]
click at [120, 70] on link "[PERSON_NAME]" at bounding box center [134, 70] width 34 height 5
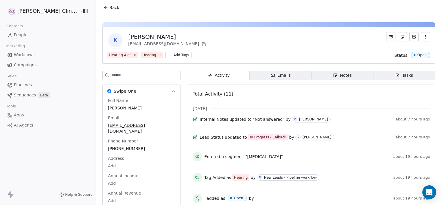
click at [311, 73] on span "Notes Notes" at bounding box center [342, 75] width 62 height 9
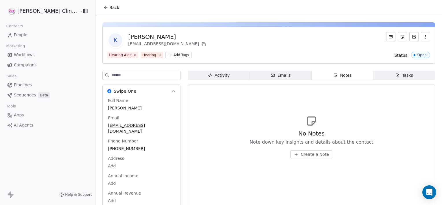
click at [223, 75] on span "Activity Activity" at bounding box center [219, 75] width 62 height 9
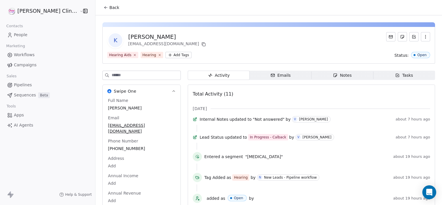
click at [103, 8] on button "Back" at bounding box center [111, 7] width 23 height 10
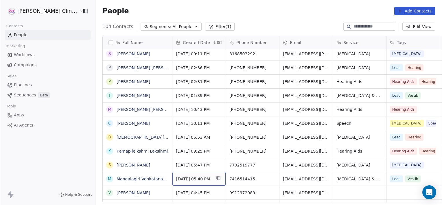
scroll to position [86, 0]
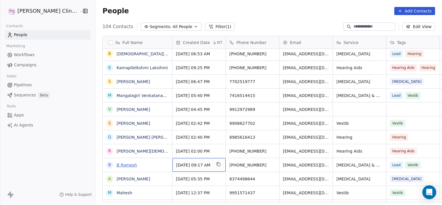
click at [117, 165] on link "B Ramesh" at bounding box center [127, 165] width 20 height 5
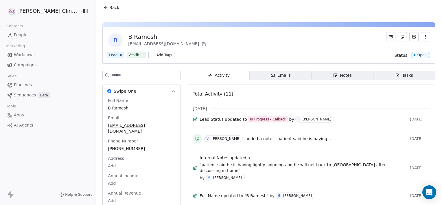
click at [277, 141] on span "patient said he is having..." at bounding box center [304, 138] width 54 height 5
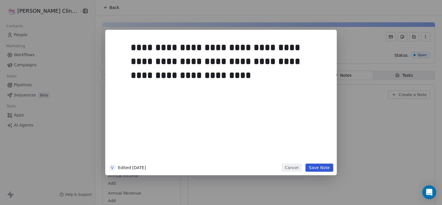
click at [289, 168] on button "Cancel" at bounding box center [291, 167] width 21 height 8
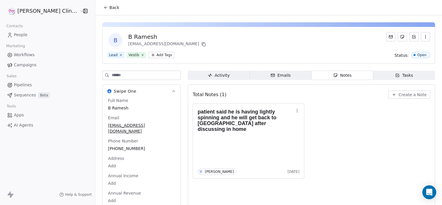
click at [109, 8] on span "Back" at bounding box center [114, 8] width 10 height 6
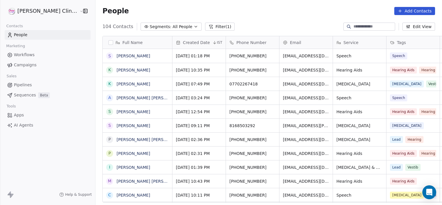
scroll to position [176, 359]
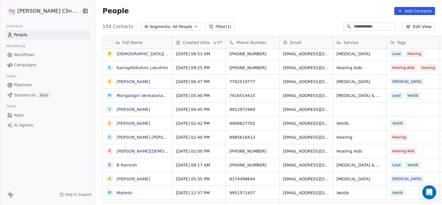
click at [205, 27] on button "Filter (1)" at bounding box center [220, 27] width 30 height 8
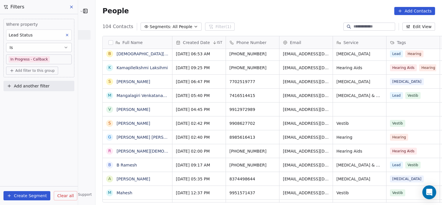
click at [49, 61] on body "[PERSON_NAME] Clinic External Contacts People Marketing Workflows Campaigns Sal…" at bounding box center [221, 102] width 442 height 205
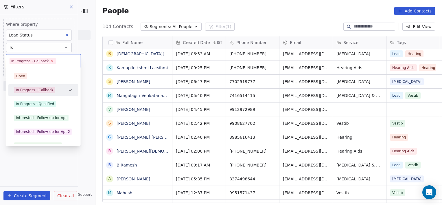
click at [51, 61] on icon at bounding box center [52, 61] width 4 height 4
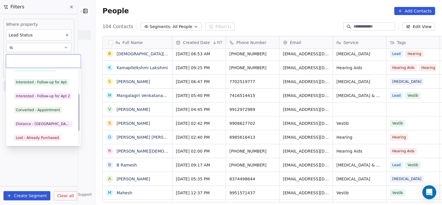
scroll to position [49, 0]
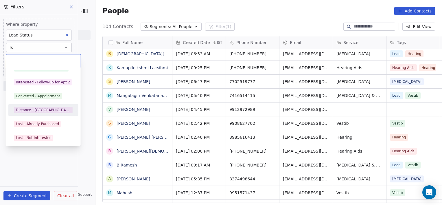
click at [35, 109] on div "Distance - [GEOGRAPHIC_DATA]" at bounding box center [43, 109] width 55 height 5
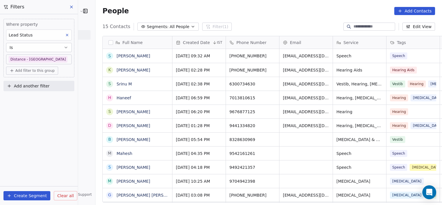
scroll to position [176, 359]
click at [353, 26] on input at bounding box center [373, 27] width 40 height 6
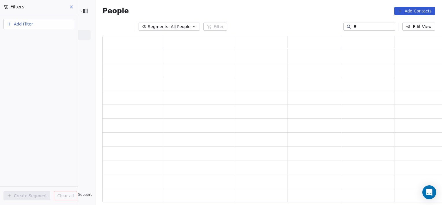
scroll to position [162, 345]
type input "*"
type input "******"
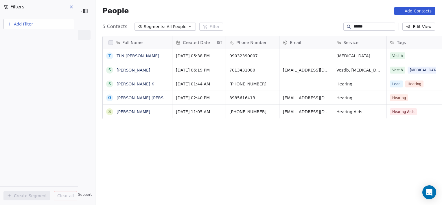
scroll to position [176, 359]
click at [117, 99] on link "[PERSON_NAME] [PERSON_NAME]" at bounding box center [151, 97] width 69 height 5
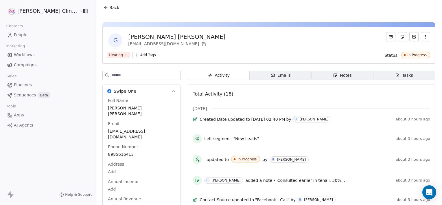
click at [100, 12] on button "Back" at bounding box center [111, 7] width 23 height 10
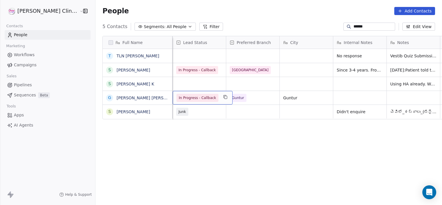
scroll to position [0, 214]
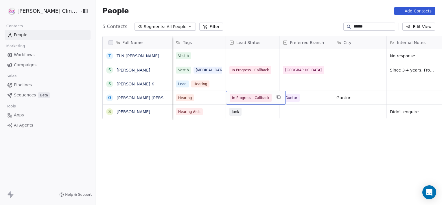
click at [241, 97] on span "In Progress - Callback" at bounding box center [250, 98] width 37 height 6
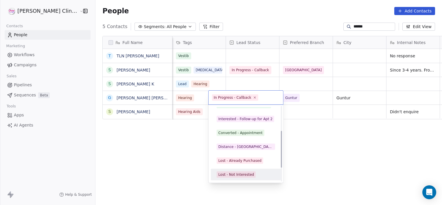
scroll to position [63, 0]
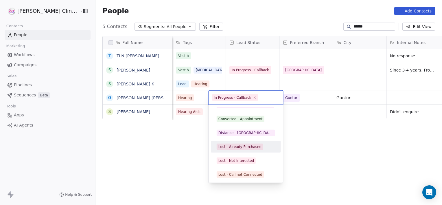
click at [242, 146] on div "Lost - Already Purchased" at bounding box center [239, 146] width 43 height 5
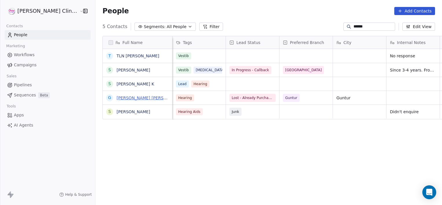
click at [131, 98] on link "[PERSON_NAME] [PERSON_NAME]" at bounding box center [151, 97] width 69 height 5
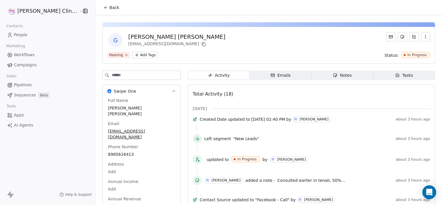
click at [334, 74] on icon "button" at bounding box center [335, 75] width 3 height 3
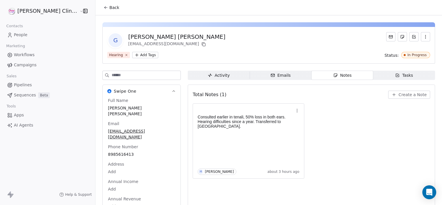
click at [399, 94] on span "Create a Note" at bounding box center [413, 95] width 28 height 6
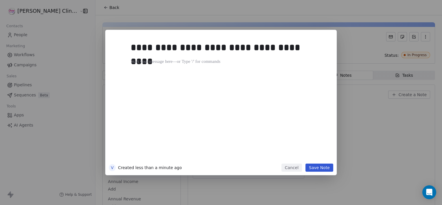
click at [323, 171] on button "Save Note" at bounding box center [319, 167] width 28 height 8
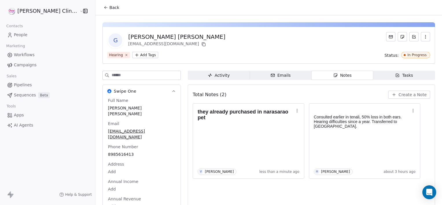
click at [104, 6] on icon at bounding box center [106, 7] width 5 height 5
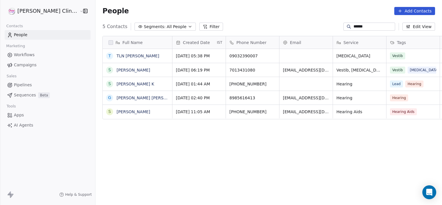
scroll to position [176, 359]
click at [373, 25] on input "******" at bounding box center [373, 27] width 40 height 6
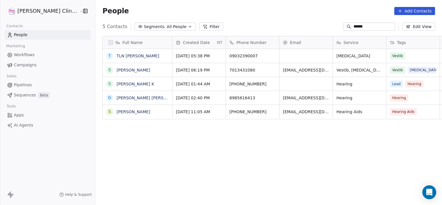
click at [373, 25] on input "******" at bounding box center [373, 27] width 40 height 6
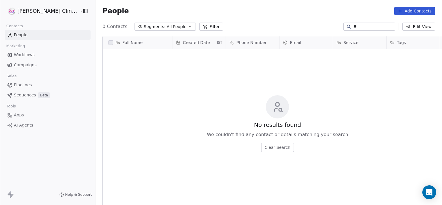
type input "*"
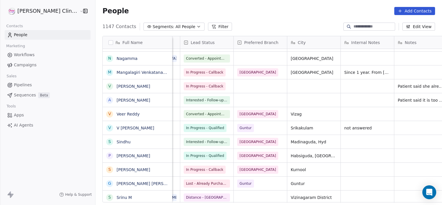
scroll to position [0, 313]
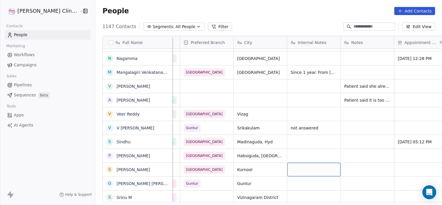
click at [307, 169] on div "grid" at bounding box center [313, 170] width 53 height 14
type textarea "**********"
click at [208, 24] on button "Filter" at bounding box center [220, 27] width 24 height 8
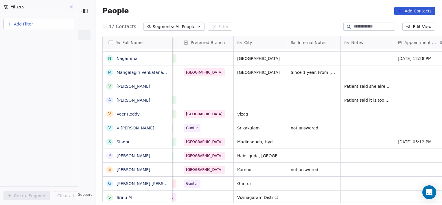
click at [60, 29] on button "Add Filter" at bounding box center [38, 24] width 71 height 10
click at [54, 37] on div "Contact properties" at bounding box center [39, 37] width 59 height 6
type input "***"
click at [35, 61] on div "Lead Status" at bounding box center [39, 59] width 59 height 6
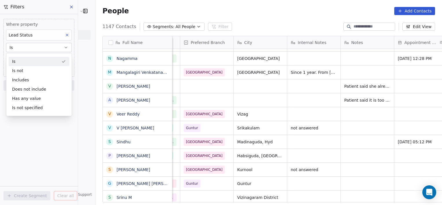
click at [37, 62] on div "Is" at bounding box center [39, 61] width 61 height 9
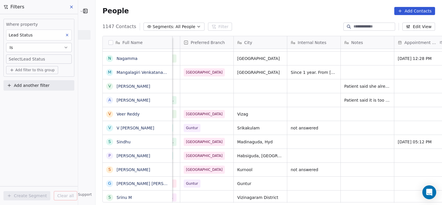
click at [39, 71] on span "Add filter to this group" at bounding box center [34, 70] width 39 height 5
click at [45, 59] on html "[PERSON_NAME] Clinic External Contacts People Marketing Workflows Campaigns Sal…" at bounding box center [221, 102] width 442 height 205
click at [45, 59] on body "[PERSON_NAME] Clinic External Contacts People Marketing Workflows Campaigns Sal…" at bounding box center [221, 102] width 442 height 205
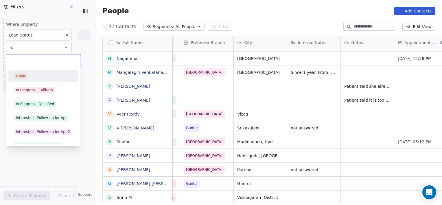
click at [45, 59] on input "text" at bounding box center [44, 61] width 68 height 6
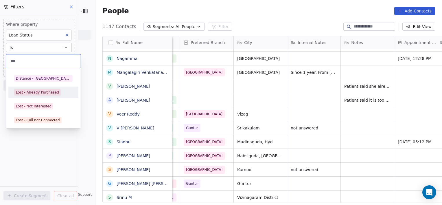
type input "***"
click at [42, 95] on div "Lost - Already Purchased" at bounding box center [37, 92] width 43 height 5
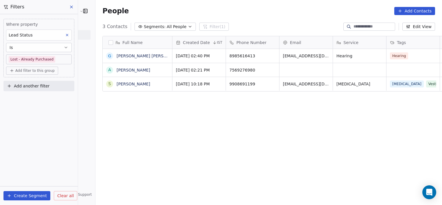
scroll to position [176, 359]
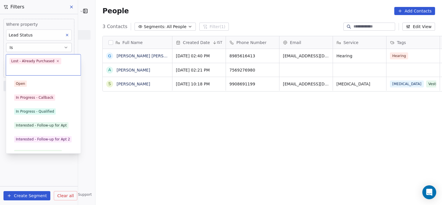
click at [52, 60] on body "[PERSON_NAME] Clinic External Contacts People Marketing Workflows Campaigns Sal…" at bounding box center [221, 102] width 442 height 205
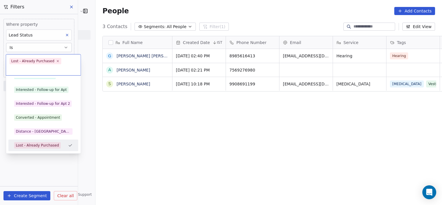
click at [52, 60] on span "Lost - Already Purchased" at bounding box center [36, 61] width 52 height 6
click at [56, 60] on icon at bounding box center [58, 61] width 4 height 4
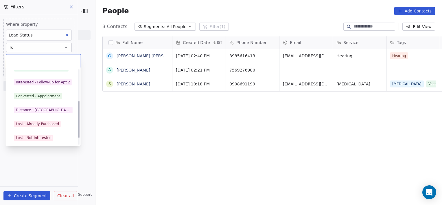
scroll to position [63, 0]
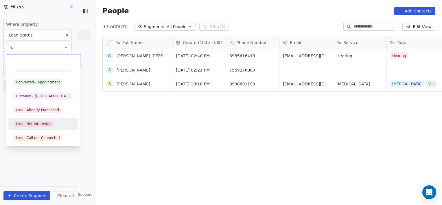
click at [40, 123] on div "Lost - Not Interested" at bounding box center [34, 123] width 36 height 5
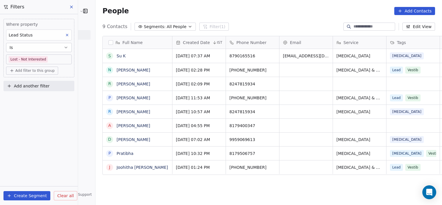
scroll to position [176, 359]
click at [58, 62] on body "[PERSON_NAME] Clinic External Contacts People Marketing Workflows Campaigns Sal…" at bounding box center [221, 102] width 442 height 205
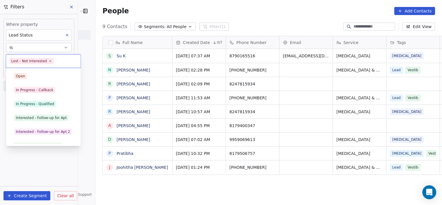
click at [58, 62] on input "text" at bounding box center [66, 61] width 22 height 6
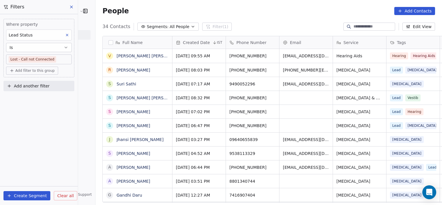
click at [57, 195] on span "Clear all" at bounding box center [65, 196] width 16 height 6
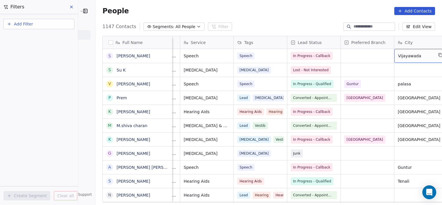
scroll to position [0, 206]
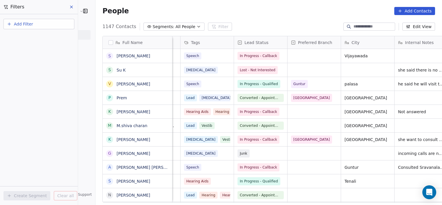
click at [364, 25] on input at bounding box center [373, 27] width 40 height 6
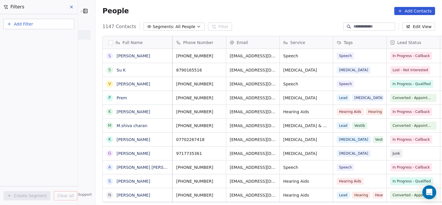
scroll to position [0, 0]
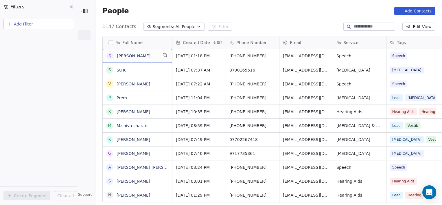
click at [365, 25] on input at bounding box center [373, 27] width 40 height 6
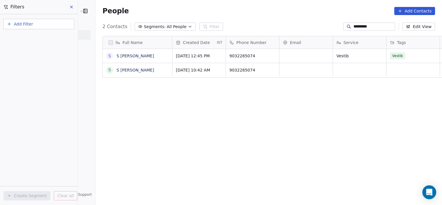
scroll to position [176, 359]
type input "*********"
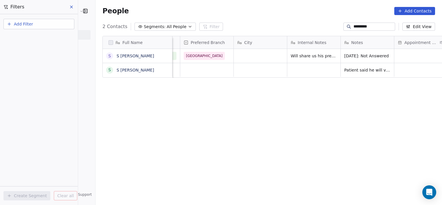
scroll to position [0, 367]
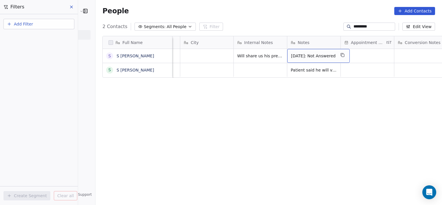
click at [316, 56] on span "[DATE]: Not Answered" at bounding box center [313, 56] width 45 height 6
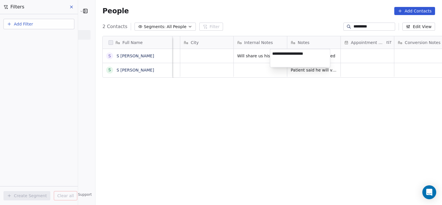
click at [316, 56] on textarea "**********" at bounding box center [300, 58] width 60 height 18
type textarea "*"
click at [338, 51] on html "[PERSON_NAME] Clinic External Contacts People Marketing Workflows Campaigns Sal…" at bounding box center [221, 102] width 442 height 205
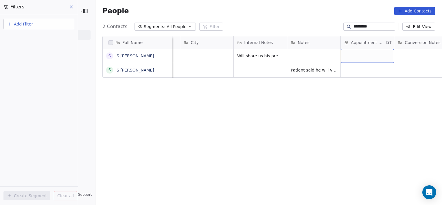
click at [341, 51] on div "grid" at bounding box center [367, 56] width 53 height 14
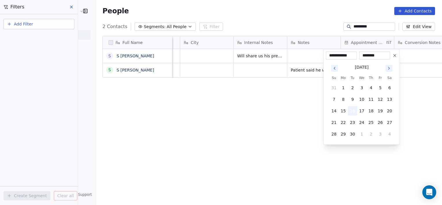
click at [354, 111] on button "16" at bounding box center [352, 110] width 9 height 9
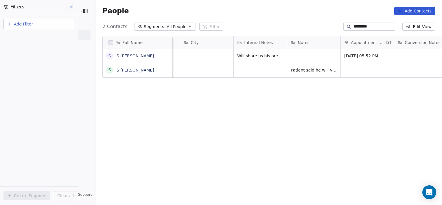
click at [298, 50] on html "[PERSON_NAME] Clinic External Contacts People Marketing Workflows Campaigns Sal…" at bounding box center [221, 102] width 442 height 205
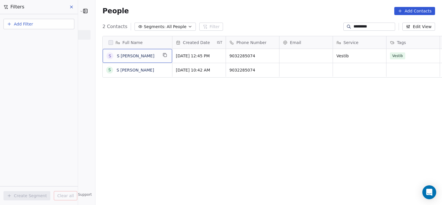
click at [47, 26] on button "Add Filter" at bounding box center [38, 24] width 71 height 10
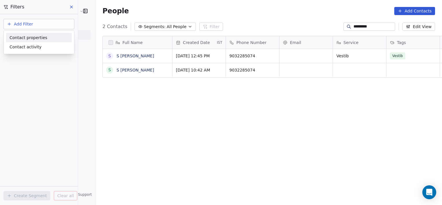
click at [30, 38] on span "Contact properties" at bounding box center [29, 37] width 38 height 6
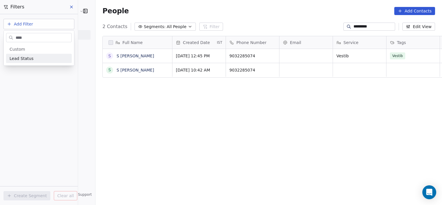
type input "****"
click at [27, 58] on span "Lead Status" at bounding box center [22, 59] width 24 height 6
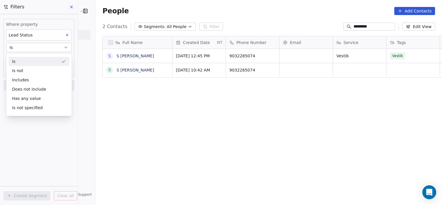
click at [27, 58] on div "Is" at bounding box center [39, 61] width 61 height 9
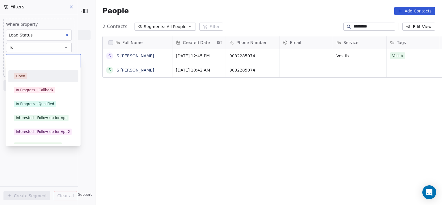
click at [27, 58] on body "[PERSON_NAME] Clinic External Contacts People Marketing Workflows Campaigns Sal…" at bounding box center [221, 102] width 442 height 205
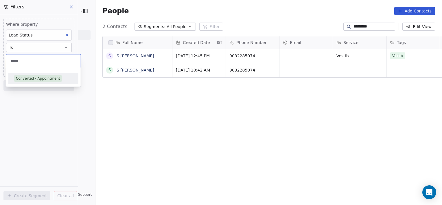
type input "*****"
click at [42, 78] on div "Converted - Appointment" at bounding box center [38, 78] width 44 height 5
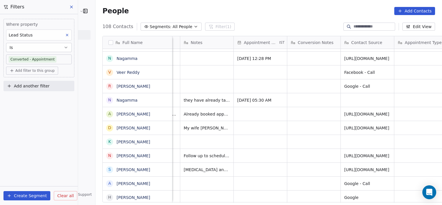
scroll to position [0, 527]
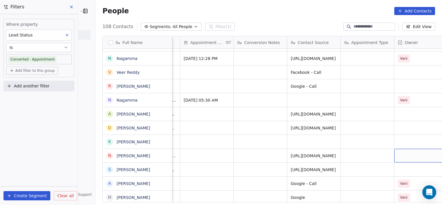
click at [394, 156] on div "grid" at bounding box center [420, 156] width 53 height 14
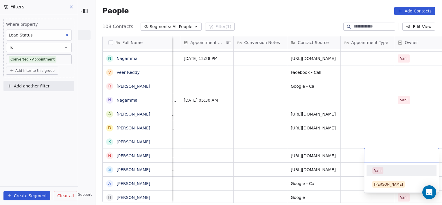
click at [377, 170] on div "Vani" at bounding box center [378, 170] width 8 height 5
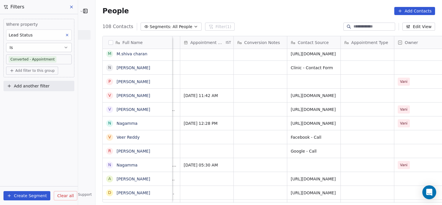
scroll to position [0, 541]
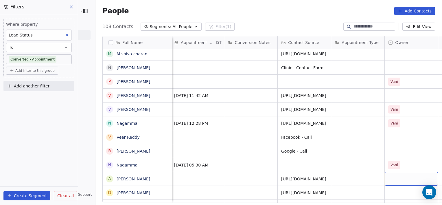
click at [385, 180] on div "grid" at bounding box center [411, 179] width 53 height 14
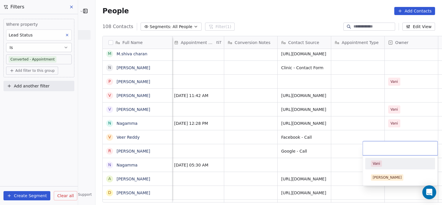
click at [379, 161] on div "Vani" at bounding box center [377, 163] width 8 height 5
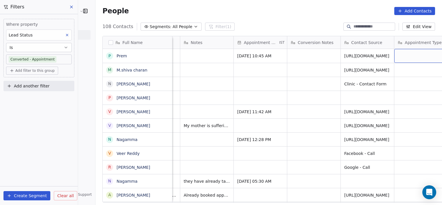
scroll to position [0, 527]
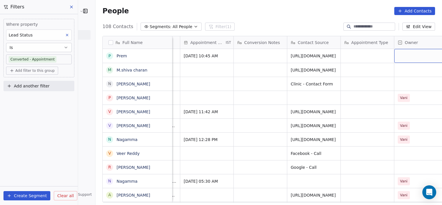
click at [394, 61] on div "grid" at bounding box center [420, 56] width 53 height 14
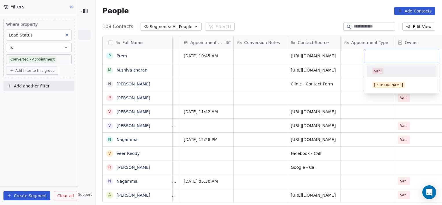
click at [377, 71] on div "Vani" at bounding box center [378, 71] width 8 height 5
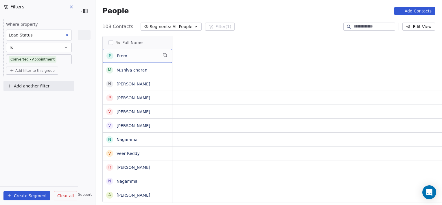
scroll to position [0, 0]
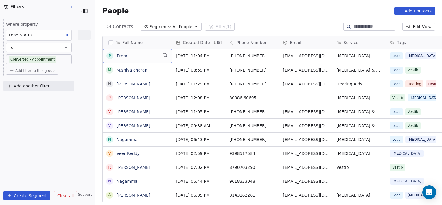
click at [71, 35] on button at bounding box center [67, 35] width 8 height 8
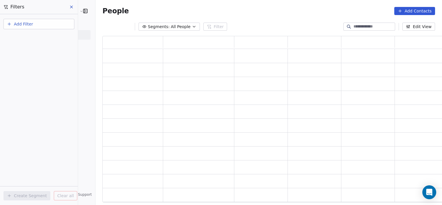
scroll to position [162, 345]
click at [46, 22] on button "Add Filter" at bounding box center [38, 24] width 71 height 10
click at [38, 38] on span "Contact properties" at bounding box center [29, 37] width 38 height 6
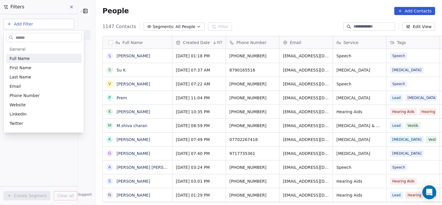
scroll to position [176, 359]
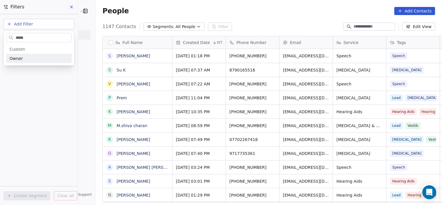
type input "*****"
click at [17, 58] on span "Owner" at bounding box center [16, 59] width 13 height 6
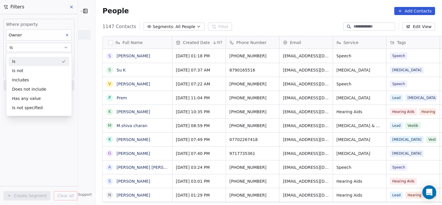
click at [30, 60] on div "Is" at bounding box center [39, 61] width 61 height 9
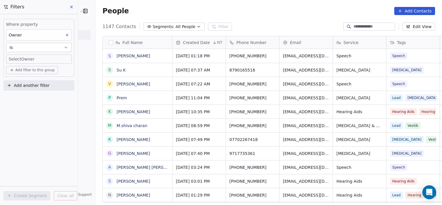
click at [34, 61] on body "[PERSON_NAME] Clinic External Contacts People Marketing Workflows Campaigns Sal…" at bounding box center [221, 102] width 442 height 205
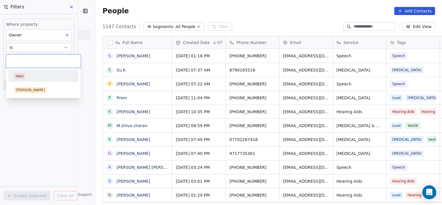
click at [16, 75] on div "Vani" at bounding box center [20, 75] width 8 height 5
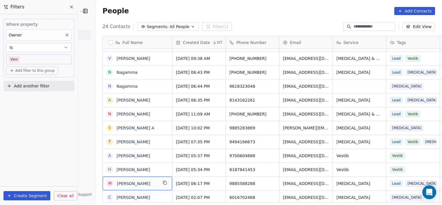
scroll to position [123, 0]
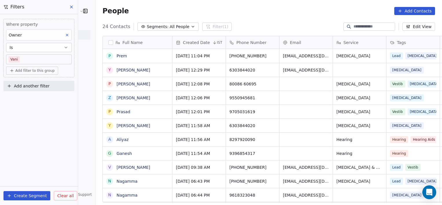
click at [71, 9] on icon at bounding box center [71, 7] width 5 height 5
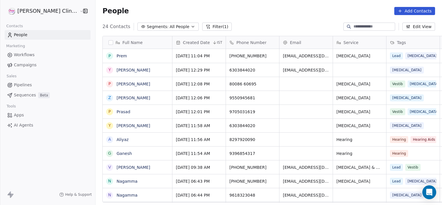
click at [202, 24] on button "Filter (1)" at bounding box center [217, 27] width 30 height 8
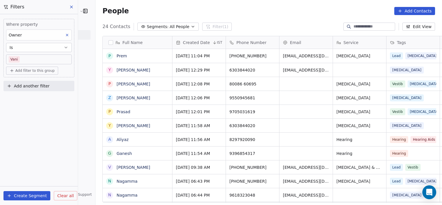
click at [64, 193] on span "Clear all" at bounding box center [65, 196] width 16 height 6
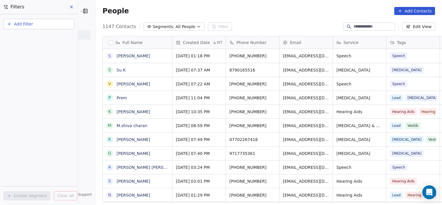
click at [370, 26] on input at bounding box center [373, 27] width 40 height 6
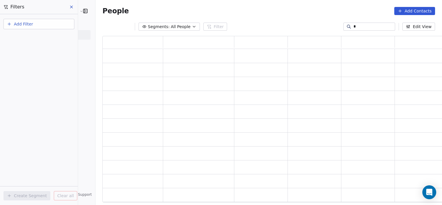
scroll to position [162, 345]
type input "*****"
